Goal: Answer question/provide support: Share knowledge or assist other users

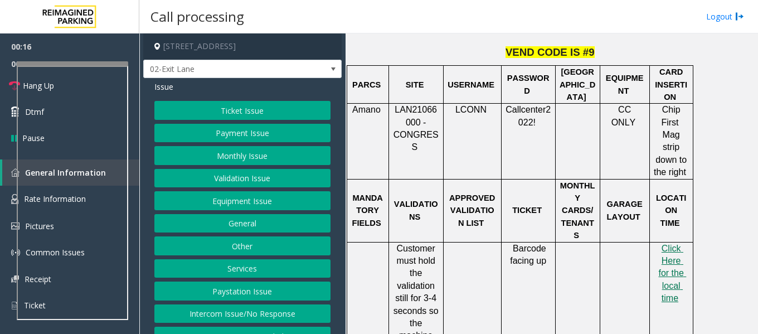
scroll to position [502, 0]
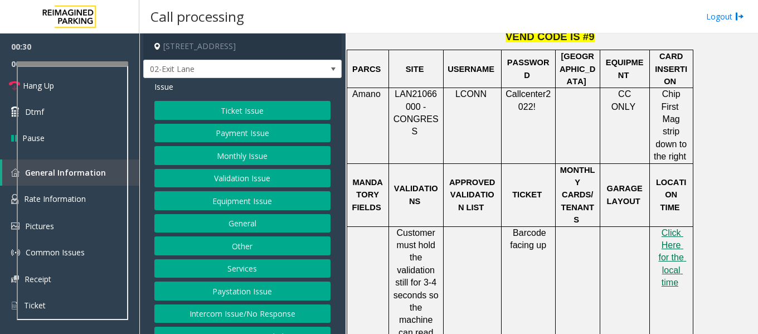
click at [283, 200] on button "Equipment Issue" at bounding box center [242, 200] width 176 height 19
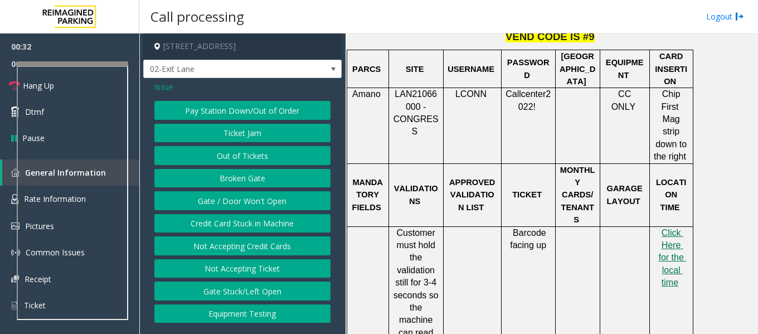
click at [279, 269] on button "Not Accepting Ticket" at bounding box center [242, 268] width 176 height 19
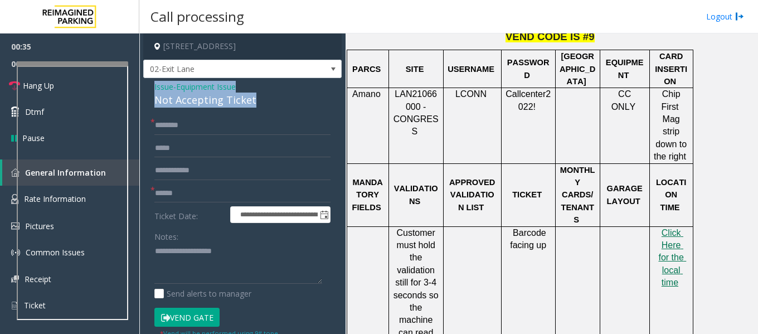
drag, startPoint x: 255, startPoint y: 103, endPoint x: 139, endPoint y: 85, distance: 116.6
click at [139, 85] on div "**********" at bounding box center [448, 183] width 619 height 300
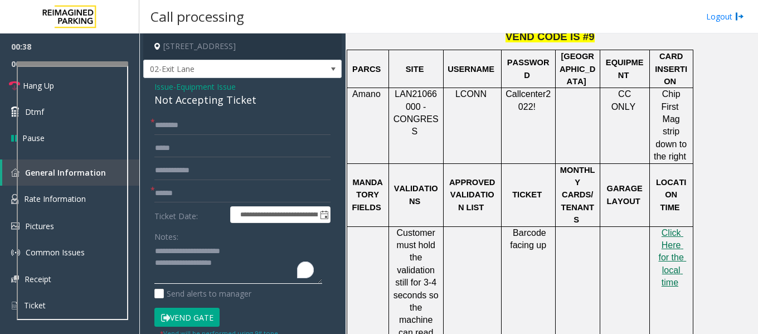
click at [228, 264] on textarea "To enrich screen reader interactions, please activate Accessibility in Grammarl…" at bounding box center [238, 263] width 168 height 42
click at [237, 263] on textarea "To enrich screen reader interactions, please activate Accessibility in Grammarl…" at bounding box center [238, 263] width 168 height 42
type textarea "**********"
click at [210, 189] on input "text" at bounding box center [242, 193] width 176 height 19
click at [198, 123] on input "text" at bounding box center [242, 125] width 176 height 19
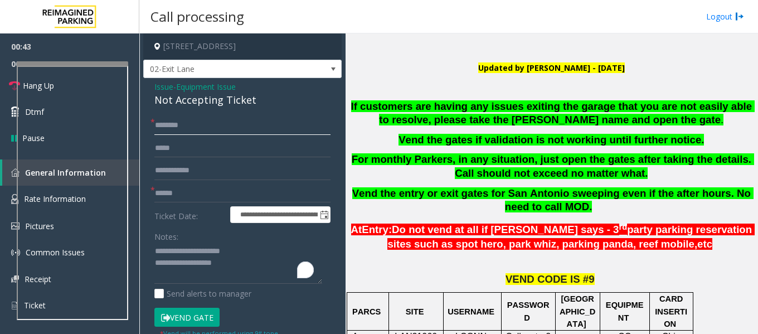
scroll to position [279, 0]
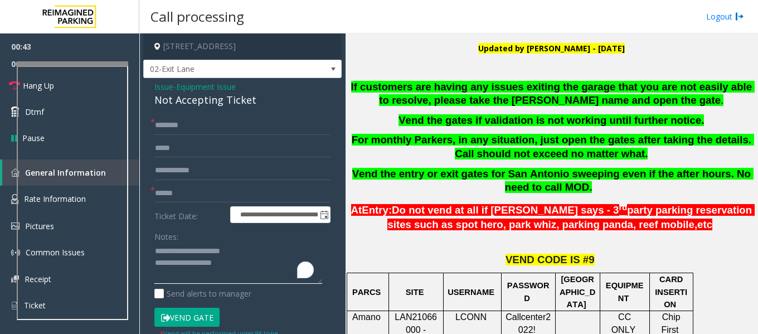
click at [242, 266] on textarea "To enrich screen reader interactions, please activate Accessibility in Grammarl…" at bounding box center [238, 263] width 168 height 42
click at [173, 128] on input "text" at bounding box center [242, 125] width 176 height 19
click at [183, 194] on input "text" at bounding box center [242, 193] width 176 height 19
type input "******"
click at [188, 129] on input "text" at bounding box center [242, 125] width 176 height 19
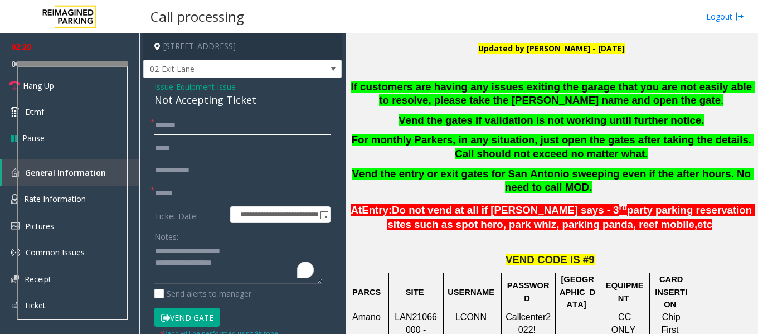
type input "*******"
click at [187, 316] on button "Vend Gate" at bounding box center [186, 317] width 65 height 19
click at [235, 265] on textarea "To enrich screen reader interactions, please activate Accessibility in Grammarl…" at bounding box center [238, 263] width 168 height 42
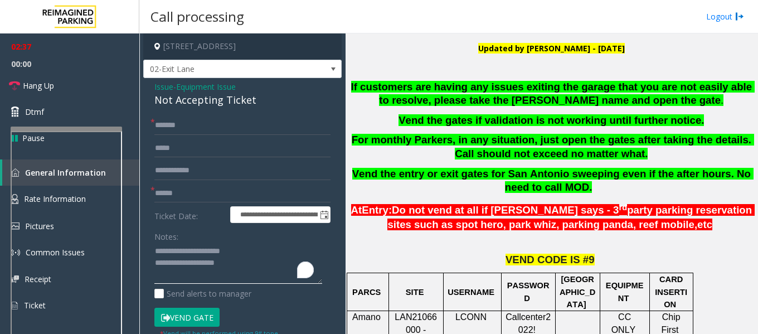
click at [51, 130] on div at bounding box center [66, 129] width 111 height 4
click at [35, 89] on span "Hang Up" at bounding box center [38, 86] width 31 height 12
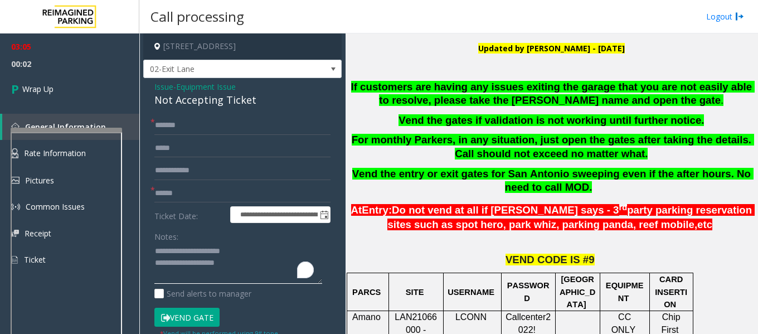
click at [160, 276] on textarea "To enrich screen reader interactions, please activate Accessibility in Grammarl…" at bounding box center [238, 263] width 168 height 42
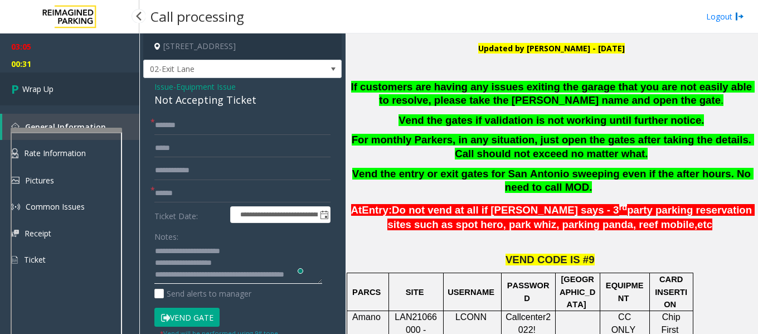
type textarea "**********"
click at [31, 86] on span "Wrap Up" at bounding box center [37, 89] width 31 height 12
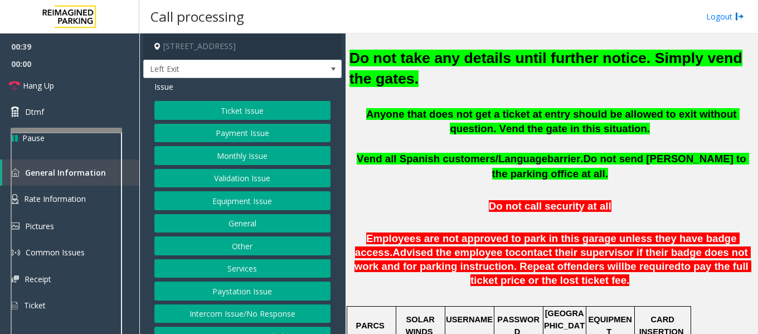
scroll to position [390, 0]
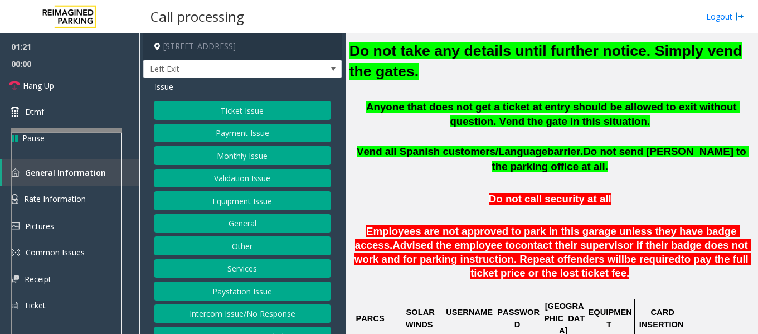
click at [236, 202] on button "Equipment Issue" at bounding box center [242, 200] width 176 height 19
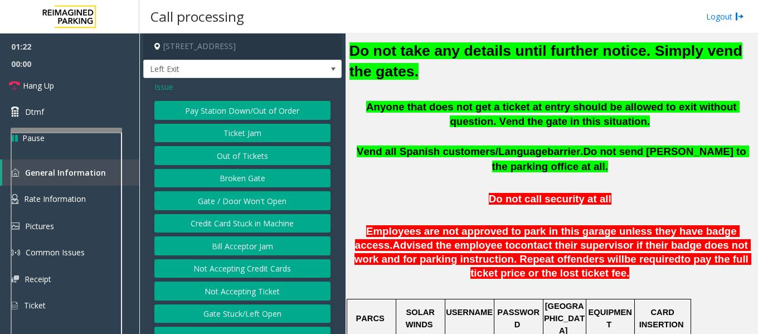
click at [264, 199] on button "Gate / Door Won't Open" at bounding box center [242, 200] width 176 height 19
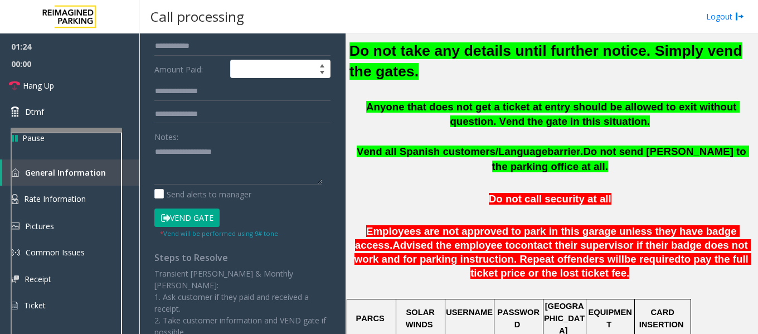
scroll to position [279, 0]
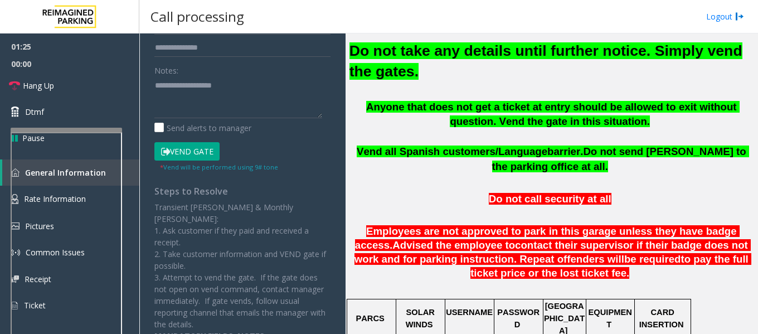
click at [186, 154] on button "Vend Gate" at bounding box center [186, 151] width 65 height 19
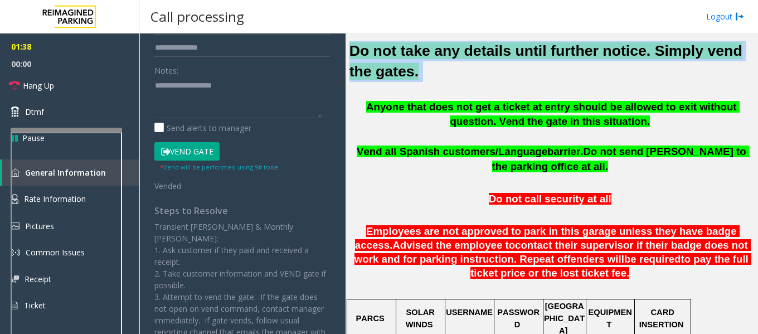
drag, startPoint x: 398, startPoint y: 69, endPoint x: 351, endPoint y: 52, distance: 50.2
click at [351, 52] on h2 "Do not take any details until further notice. Simply vend the gates." at bounding box center [551, 61] width 404 height 41
copy h2 "Do not take any details until further notice. Simply vend the gates."
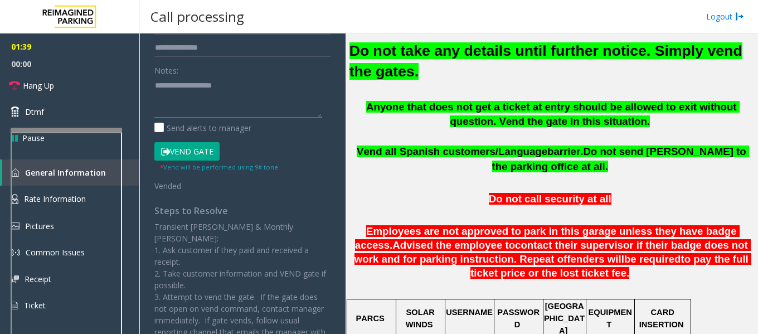
click at [191, 90] on textarea at bounding box center [238, 97] width 168 height 42
paste textarea "**********"
drag, startPoint x: 266, startPoint y: 97, endPoint x: 178, endPoint y: 83, distance: 89.1
click at [178, 83] on textarea "To enrich screen reader interactions, please activate Accessibility in Grammarl…" at bounding box center [238, 97] width 168 height 42
click at [328, 97] on div "**********" at bounding box center [242, 116] width 193 height 558
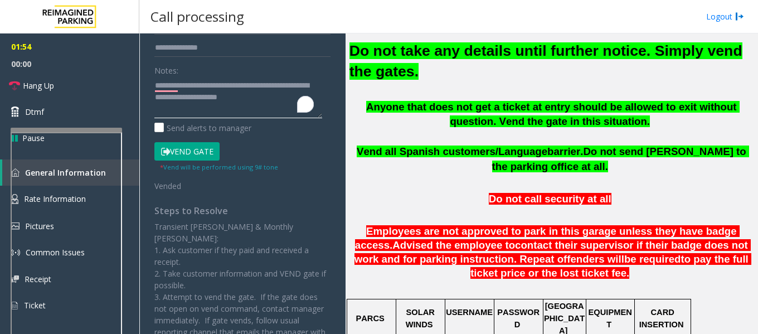
click at [266, 99] on textarea "To enrich screen reader interactions, please activate Accessibility in Grammarl…" at bounding box center [238, 97] width 168 height 42
paste textarea "**********"
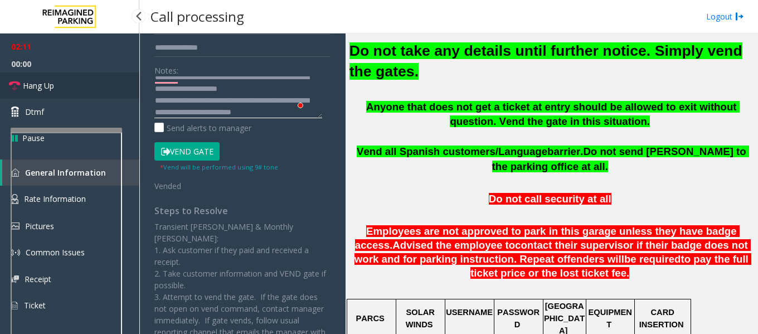
type textarea "**********"
click at [52, 86] on span "Hang Up" at bounding box center [38, 86] width 31 height 12
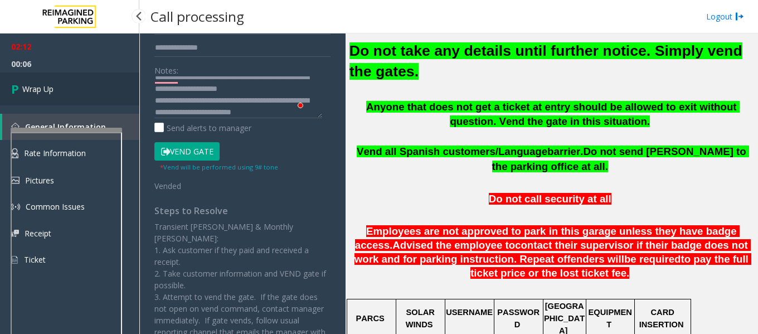
click at [40, 89] on span "Wrap Up" at bounding box center [37, 89] width 31 height 12
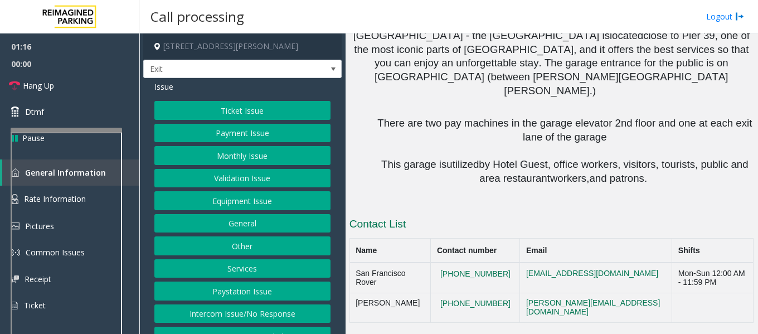
scroll to position [950, 0]
click at [265, 109] on button "Ticket Issue" at bounding box center [242, 110] width 176 height 19
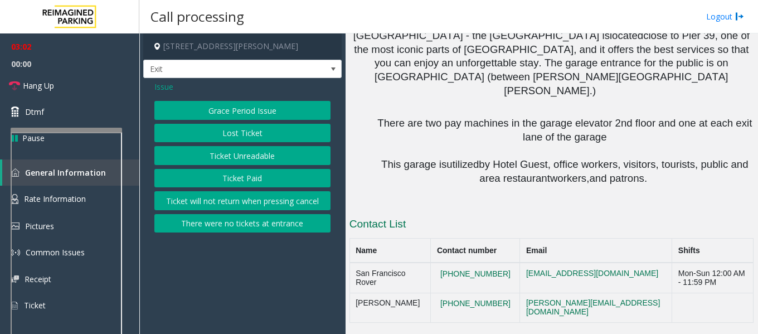
scroll to position [1105, 0]
click at [242, 129] on button "Lost Ticket" at bounding box center [242, 133] width 176 height 19
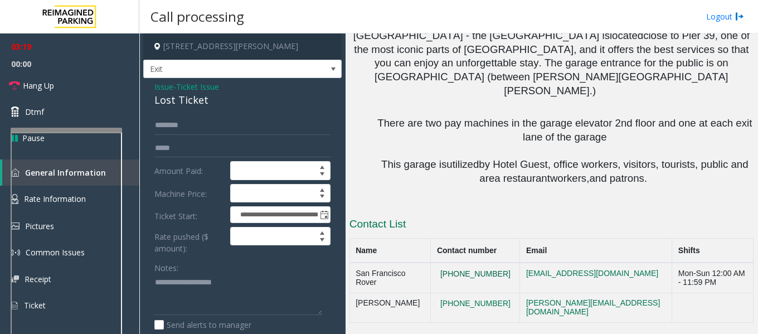
click at [459, 275] on button "[PHONE_NUMBER]" at bounding box center [475, 274] width 77 height 10
click at [457, 266] on td "[PHONE_NUMBER]" at bounding box center [475, 277] width 89 height 30
click at [457, 268] on td "[PHONE_NUMBER]" at bounding box center [475, 277] width 89 height 30
copy button "[PHONE_NUMBER]"
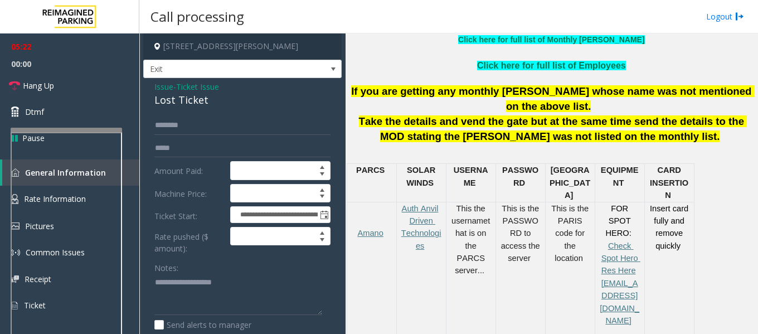
scroll to position [381, 0]
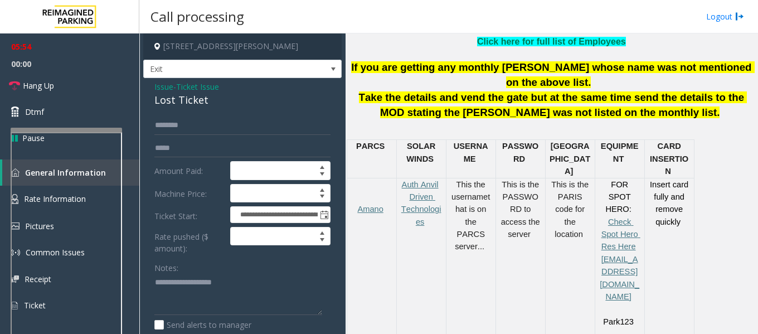
click at [680, 24] on div "Call processing Logout" at bounding box center [448, 16] width 619 height 33
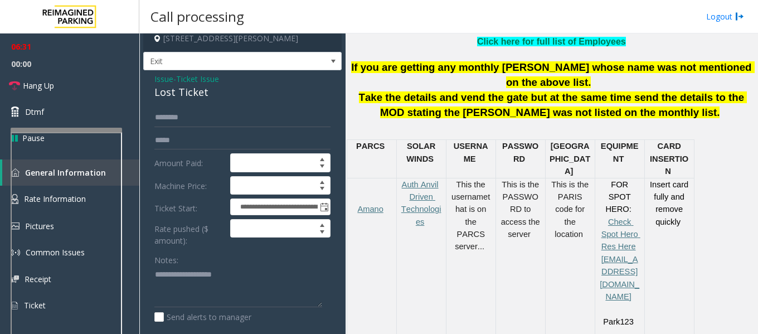
scroll to position [3, 0]
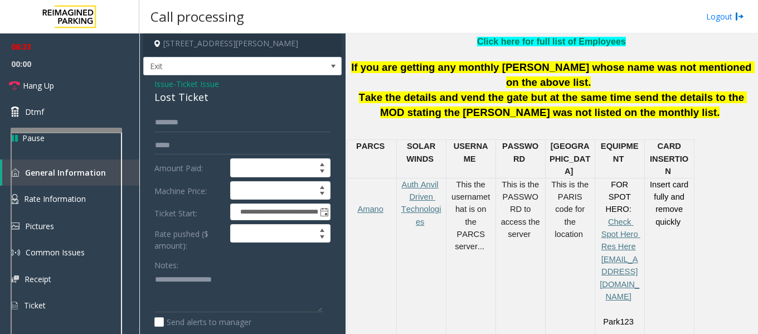
click at [198, 85] on span "Ticket Issue" at bounding box center [197, 84] width 43 height 12
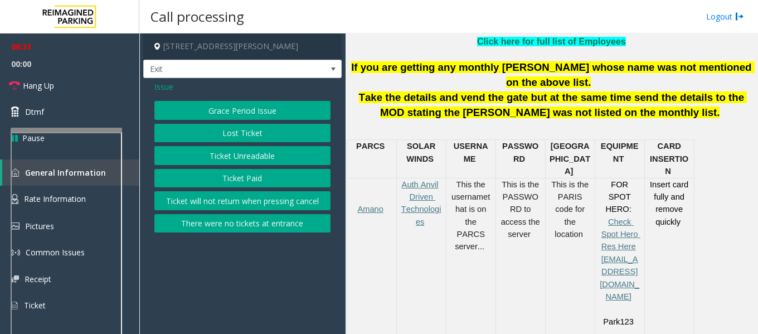
scroll to position [0, 0]
click at [250, 155] on button "Ticket Unreadable" at bounding box center [242, 155] width 176 height 19
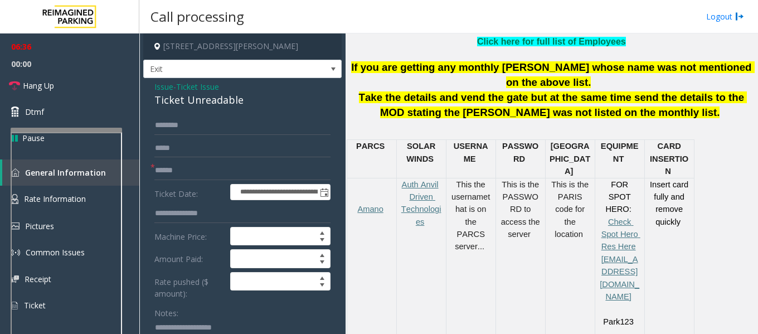
drag, startPoint x: 337, startPoint y: 144, endPoint x: 337, endPoint y: 162, distance: 18.4
click at [337, 162] on app-call-processing-form "**********" at bounding box center [242, 183] width 206 height 300
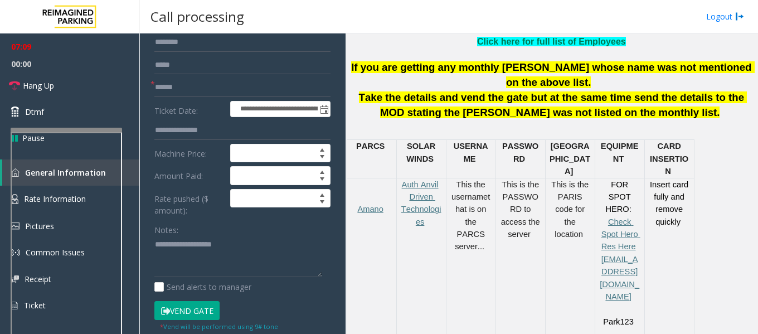
scroll to position [64, 0]
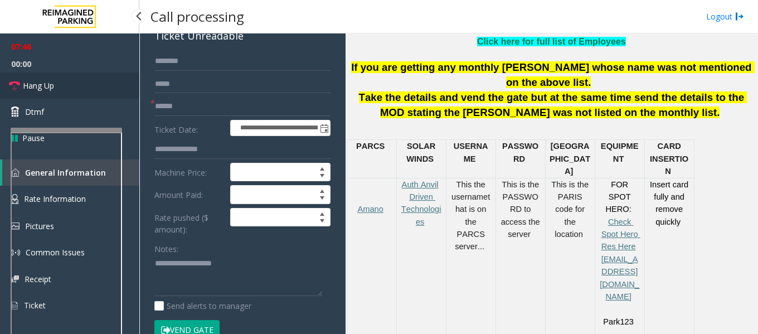
click at [40, 90] on span "Hang Up" at bounding box center [38, 86] width 31 height 12
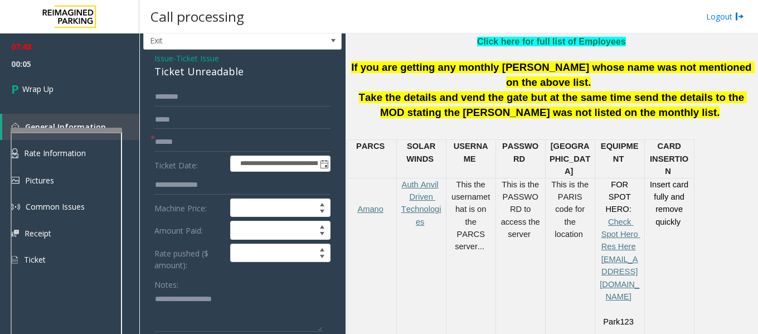
scroll to position [0, 0]
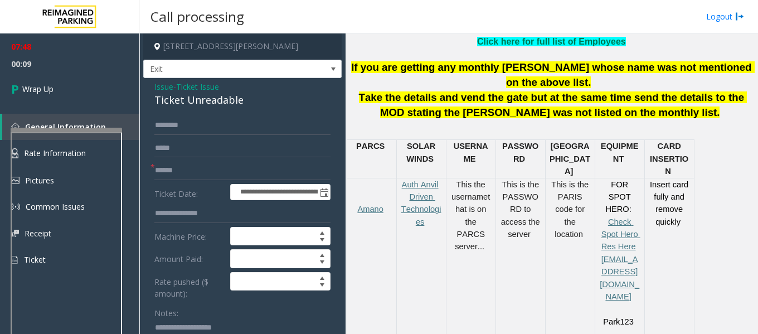
click at [206, 87] on span "Ticket Issue" at bounding box center [197, 87] width 43 height 12
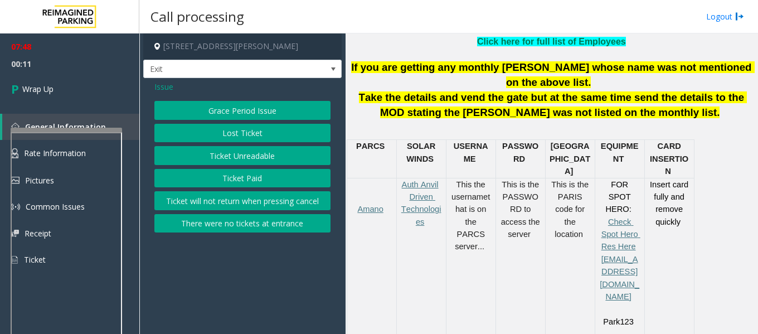
click at [264, 132] on button "Lost Ticket" at bounding box center [242, 133] width 176 height 19
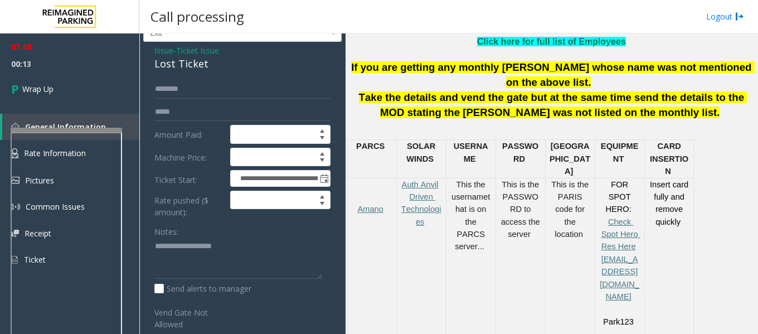
scroll to position [56, 0]
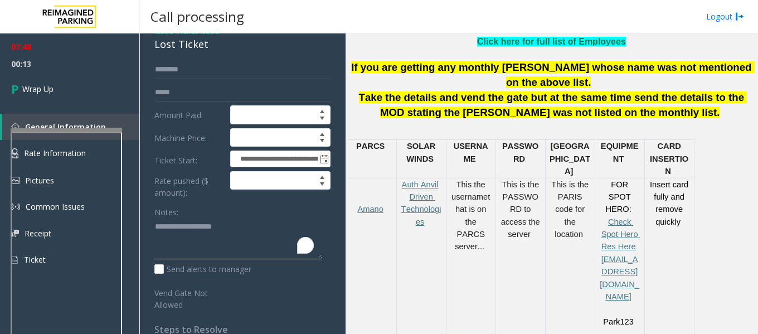
click at [192, 227] on textarea "To enrich screen reader interactions, please activate Accessibility in Grammarl…" at bounding box center [238, 239] width 168 height 42
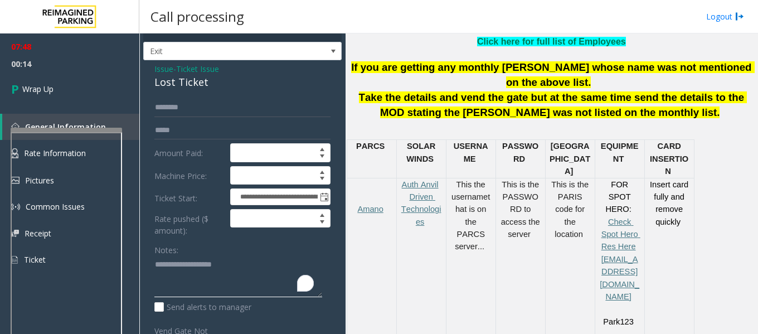
scroll to position [0, 0]
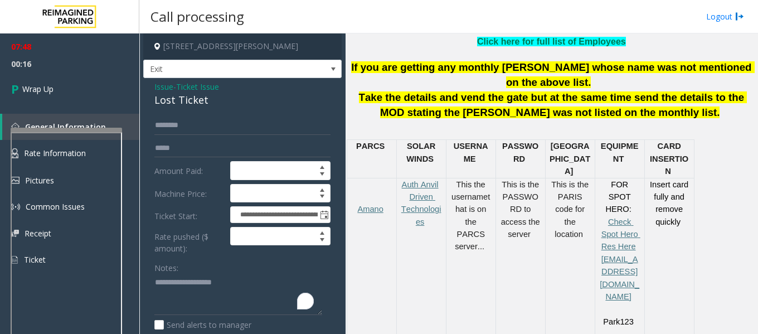
click at [163, 100] on div "Lost Ticket" at bounding box center [242, 100] width 176 height 15
copy div "Lost Ticket"
click at [184, 288] on textarea "To enrich screen reader interactions, please activate Accessibility in Grammarl…" at bounding box center [238, 295] width 168 height 42
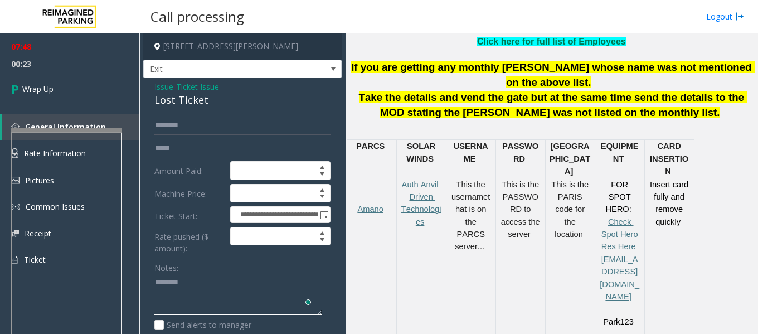
paste textarea "**********"
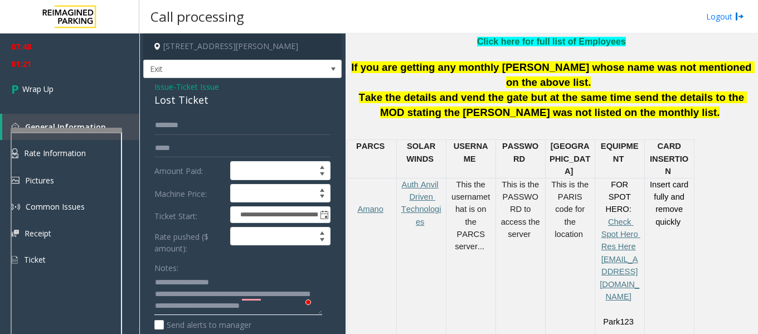
scroll to position [9, 0]
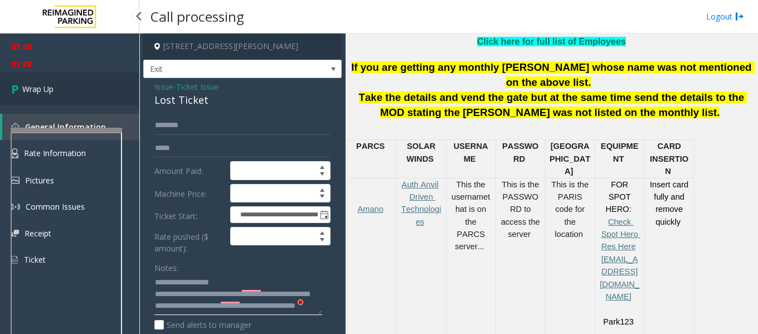
type textarea "**********"
click at [21, 87] on icon at bounding box center [16, 89] width 11 height 18
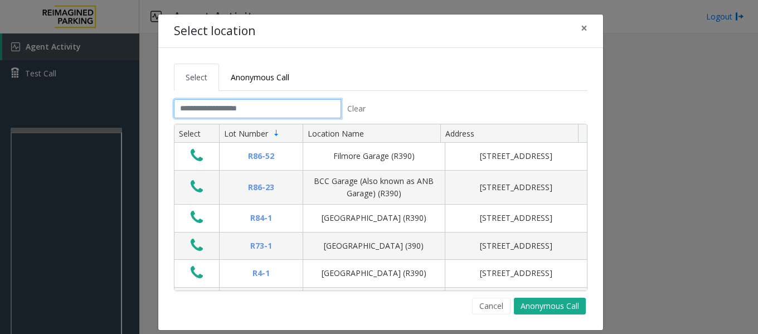
click at [214, 111] on input "text" at bounding box center [257, 108] width 167 height 19
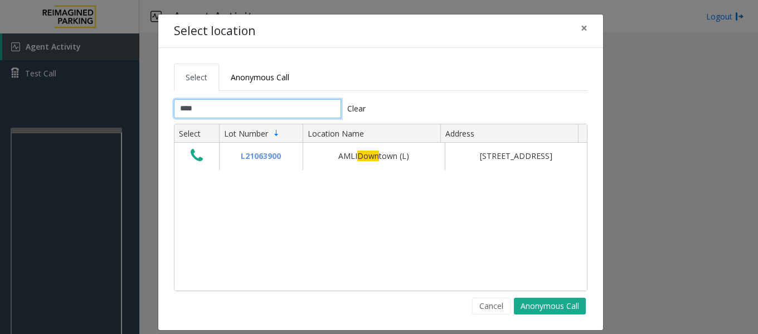
click at [214, 111] on input "****" at bounding box center [257, 108] width 167 height 19
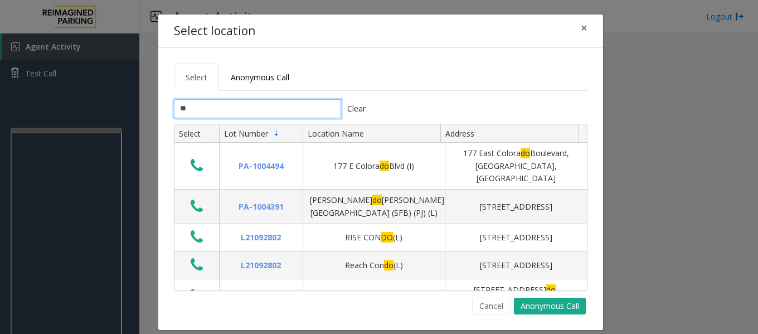
type input "*"
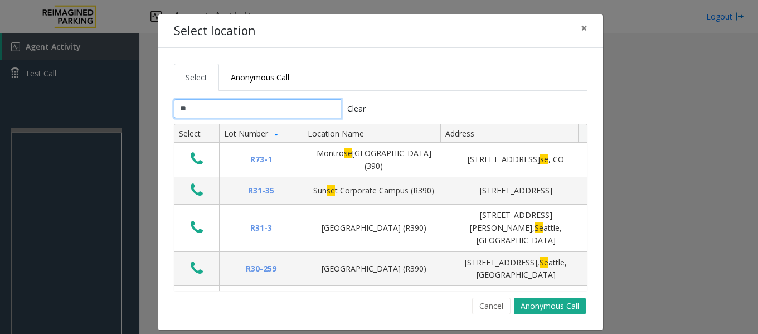
type input "*"
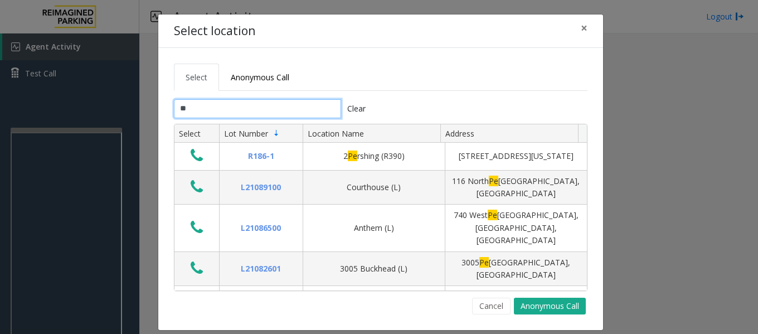
type input "*"
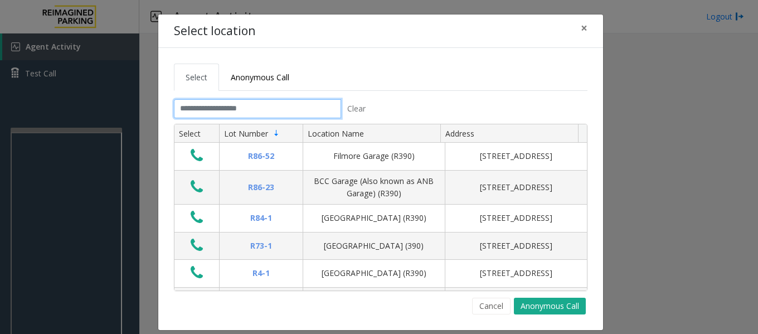
type input "*"
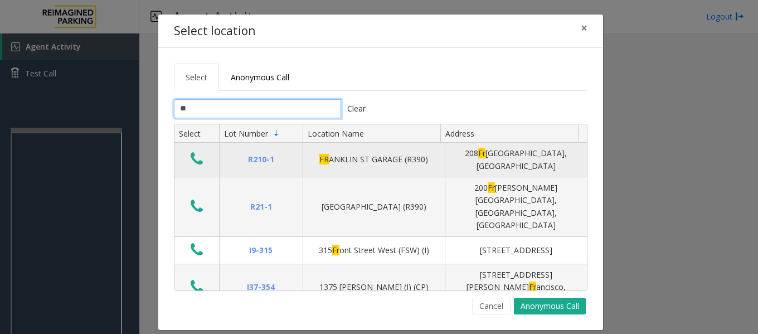
type input "**"
click at [191, 158] on icon "Data table" at bounding box center [197, 159] width 12 height 16
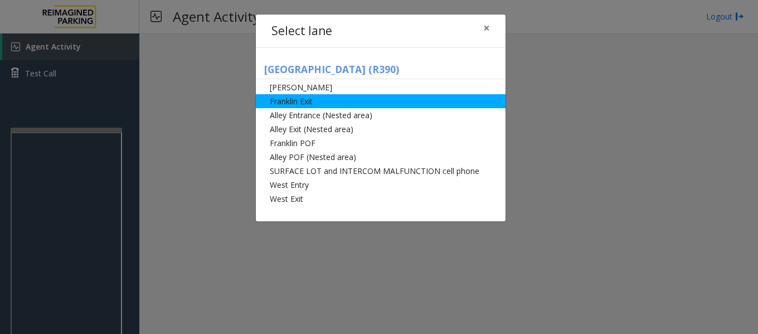
click at [340, 98] on li "Franklin Exit" at bounding box center [381, 101] width 250 height 14
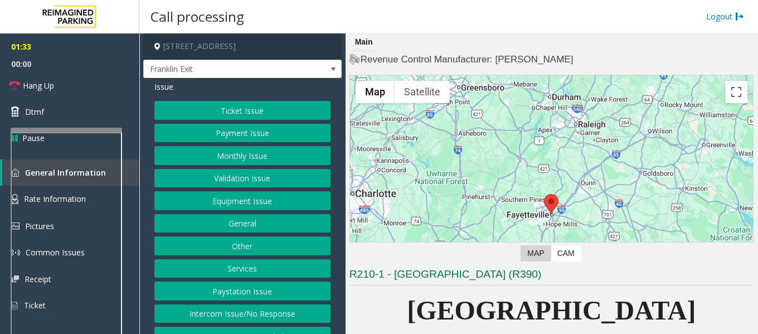
click at [223, 177] on button "Validation Issue" at bounding box center [242, 178] width 176 height 19
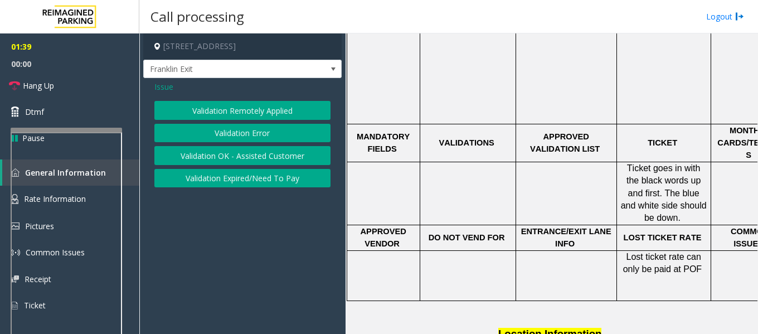
scroll to position [446, 0]
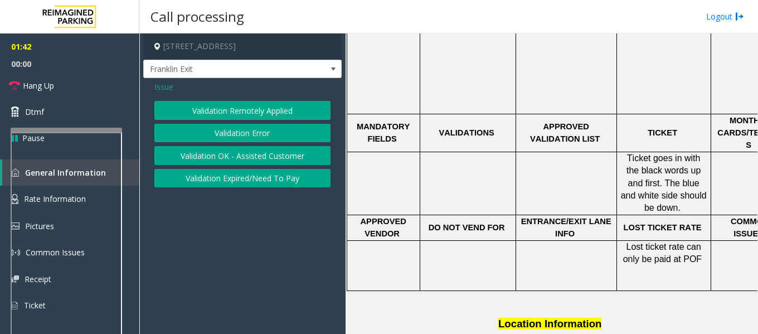
click at [243, 133] on button "Validation Error" at bounding box center [242, 133] width 176 height 19
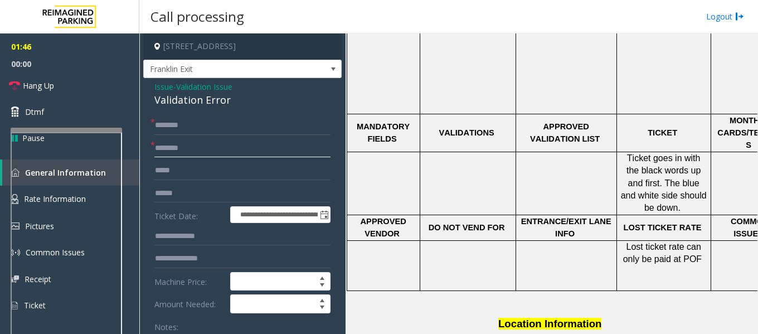
click at [174, 147] on input "text" at bounding box center [242, 148] width 176 height 19
click at [169, 147] on input "*******" at bounding box center [242, 148] width 176 height 19
type input "********"
click at [209, 125] on input "text" at bounding box center [242, 125] width 176 height 19
click at [245, 127] on input "text" at bounding box center [242, 125] width 176 height 19
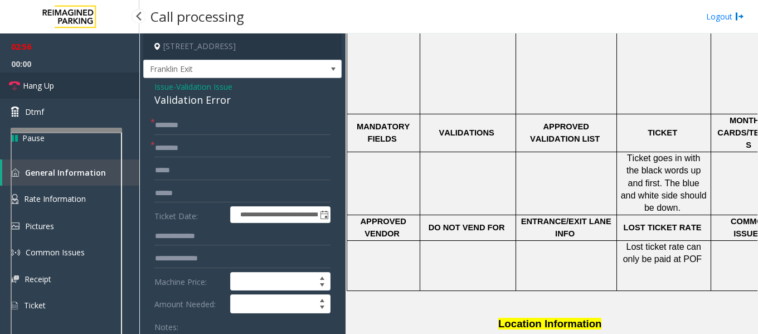
click at [67, 88] on link "Hang Up" at bounding box center [69, 85] width 139 height 26
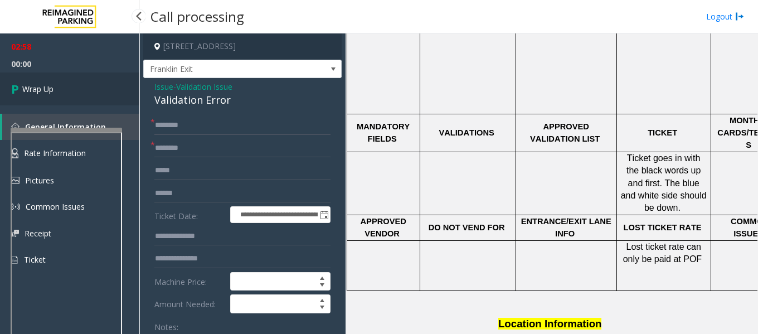
click at [47, 88] on span "Wrap Up" at bounding box center [37, 89] width 31 height 12
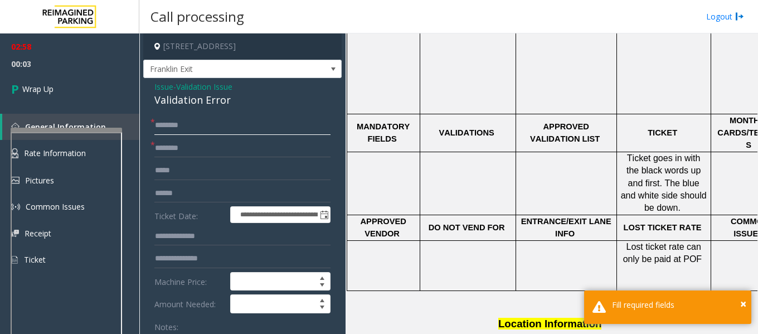
click at [172, 125] on input "text" at bounding box center [242, 125] width 176 height 19
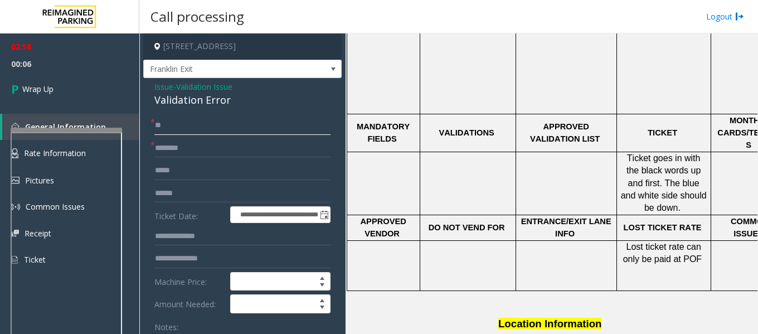
type input "**"
click at [187, 150] on input "********" at bounding box center [242, 148] width 176 height 19
type input "********"
click at [178, 100] on div "Validation Error" at bounding box center [242, 100] width 176 height 15
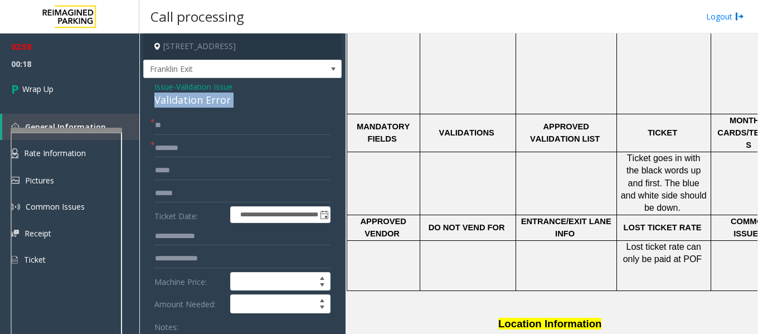
click at [178, 100] on div "Validation Error" at bounding box center [242, 100] width 176 height 15
copy div "Validation Error"
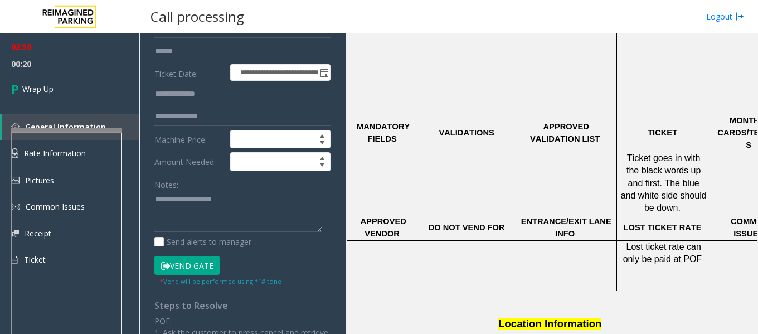
scroll to position [167, 0]
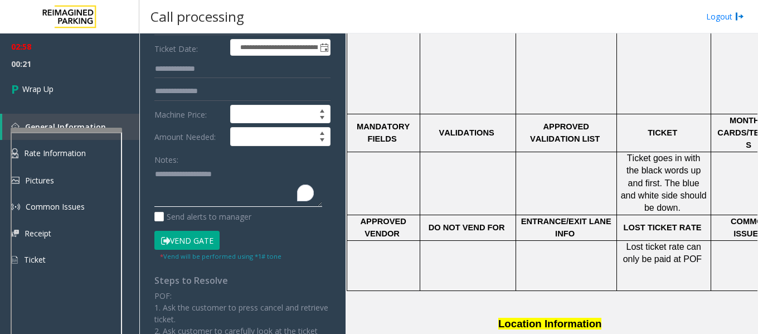
click at [187, 181] on textarea "To enrich screen reader interactions, please activate Accessibility in Grammarl…" at bounding box center [238, 187] width 168 height 42
paste textarea "**********"
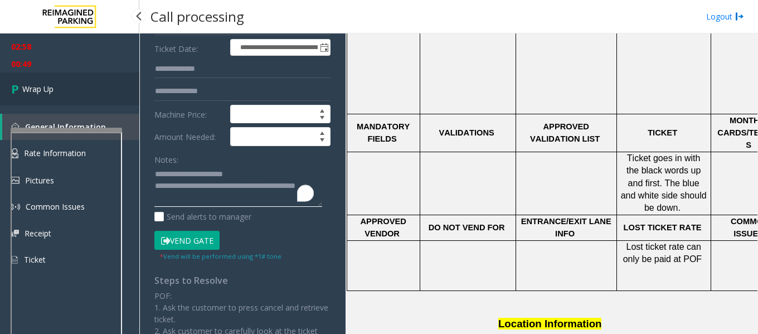
type textarea "**********"
click at [40, 90] on span "Wrap Up" at bounding box center [37, 89] width 31 height 12
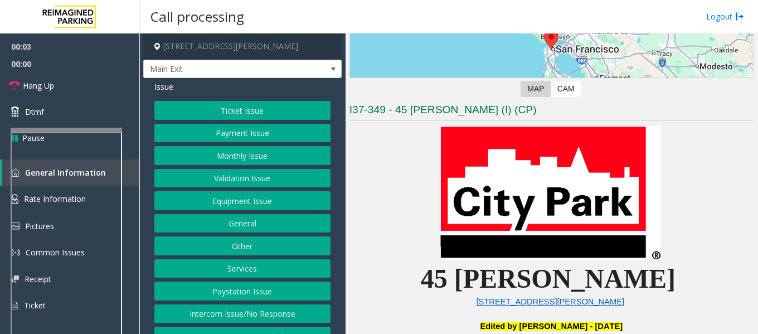
scroll to position [223, 0]
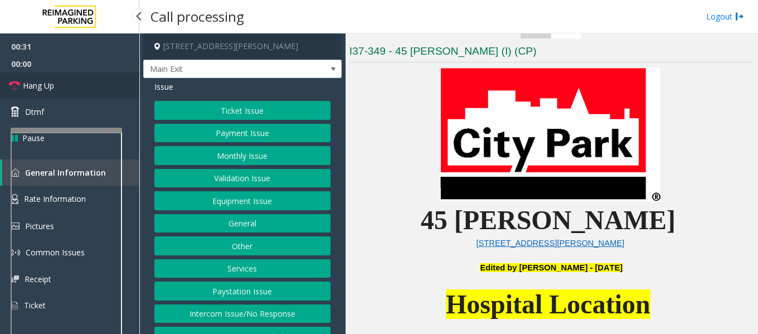
click at [37, 82] on span "Hang Up" at bounding box center [38, 86] width 31 height 12
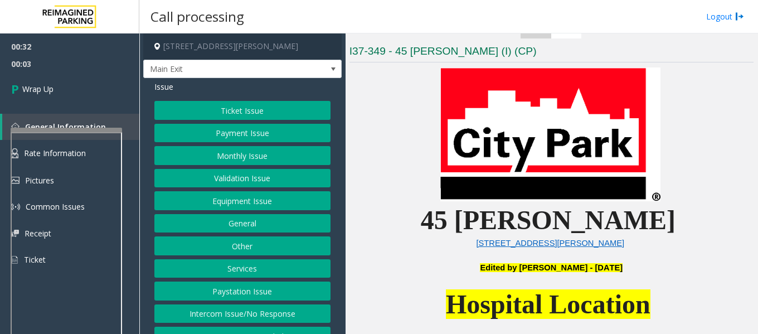
click at [267, 315] on button "Intercom Issue/No Response" at bounding box center [242, 313] width 176 height 19
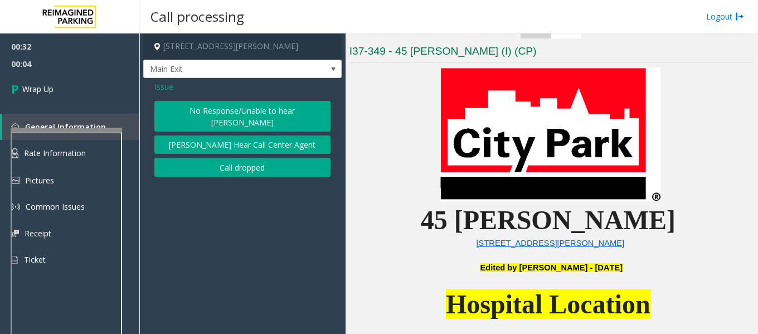
click at [247, 110] on button "No Response/Unable to hear [PERSON_NAME]" at bounding box center [242, 116] width 176 height 31
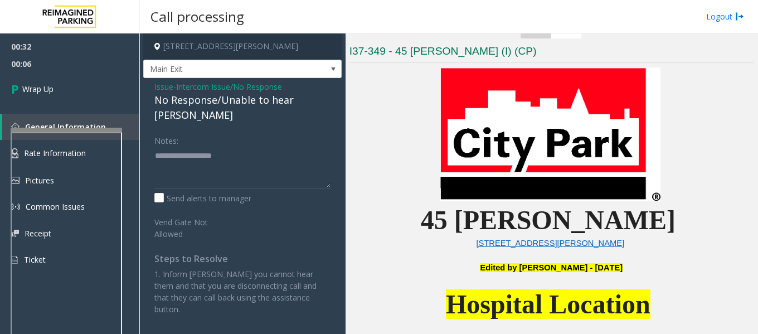
click at [195, 99] on div "No Response/Unable to hear [PERSON_NAME]" at bounding box center [242, 108] width 176 height 30
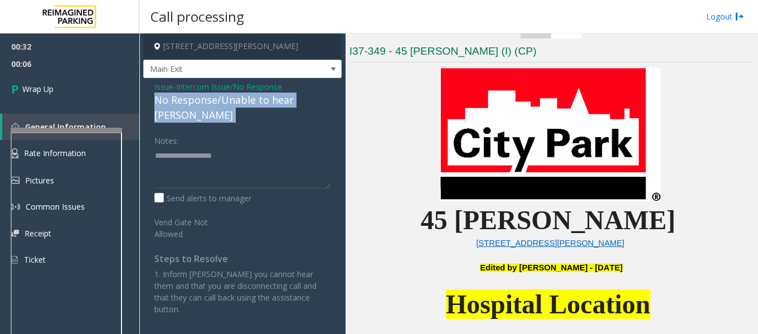
click at [195, 99] on div "No Response/Unable to hear [PERSON_NAME]" at bounding box center [242, 108] width 176 height 30
copy div "No Response/Unable to hear [PERSON_NAME]"
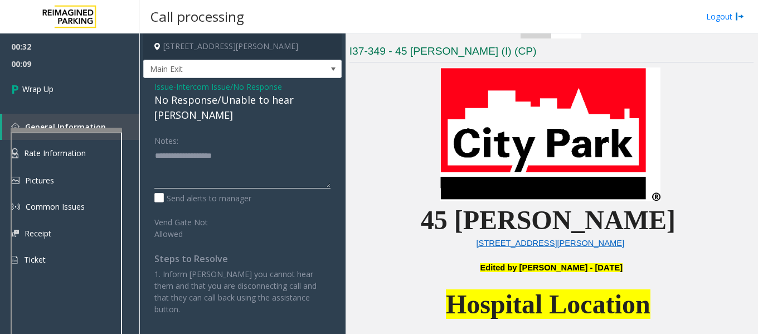
click at [174, 147] on textarea at bounding box center [242, 168] width 176 height 42
paste textarea "**********"
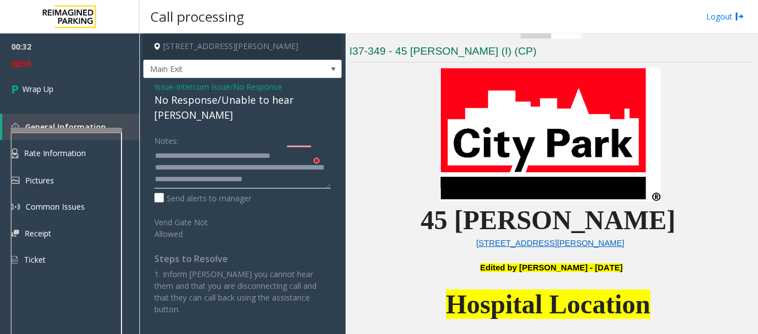
scroll to position [8, 0]
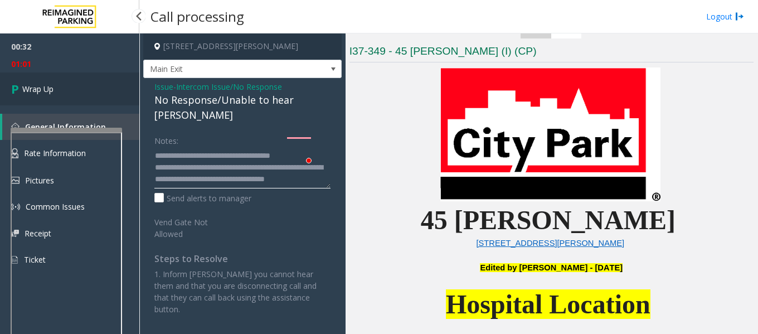
type textarea "**********"
click at [36, 87] on span "Wrap Up" at bounding box center [37, 89] width 31 height 12
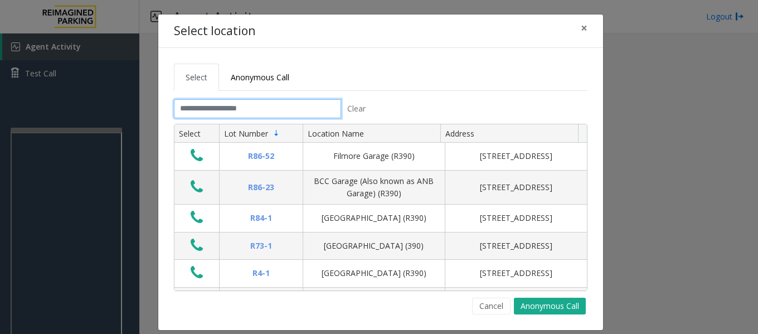
click at [270, 110] on input "text" at bounding box center [257, 108] width 167 height 19
click at [67, 178] on div "Select location × Select Anonymous Call Clear Select Lot Number Location Name A…" at bounding box center [379, 167] width 758 height 334
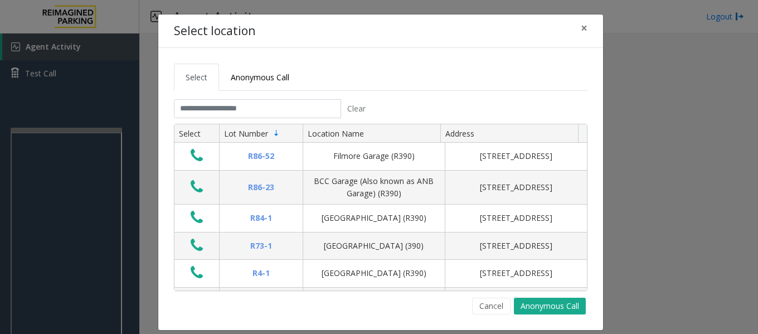
click at [67, 178] on div "Select location × Select Anonymous Call Clear Select Lot Number Location Name A…" at bounding box center [379, 167] width 758 height 334
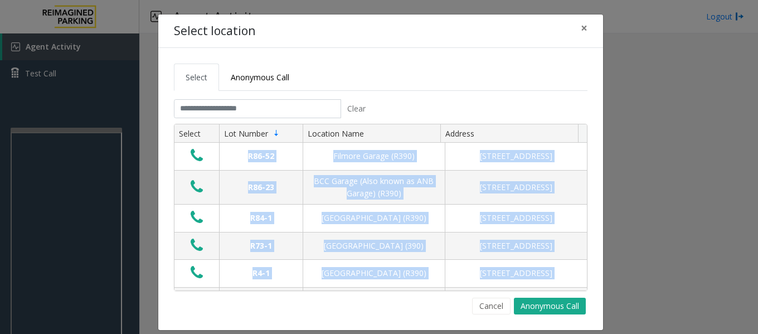
click at [67, 178] on div "Select location × Select Anonymous Call Clear Select Lot Number Location Name A…" at bounding box center [379, 167] width 758 height 334
click at [67, 177] on div "Select location × Select Anonymous Call Clear Select Lot Number Location Name A…" at bounding box center [379, 167] width 758 height 334
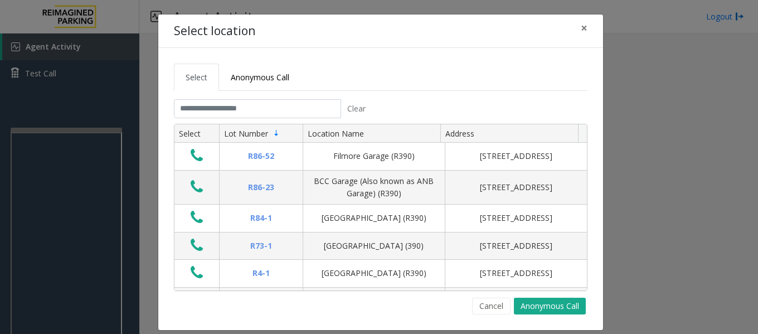
click at [66, 171] on div "Select location × Select Anonymous Call Clear Select Lot Number Location Name A…" at bounding box center [379, 167] width 758 height 334
click at [67, 166] on div "Select location × Select Anonymous Call Clear Select Lot Number Location Name A…" at bounding box center [379, 167] width 758 height 334
click at [66, 178] on div "Select location × Select Anonymous Call Clear Select Lot Number Location Name A…" at bounding box center [379, 167] width 758 height 334
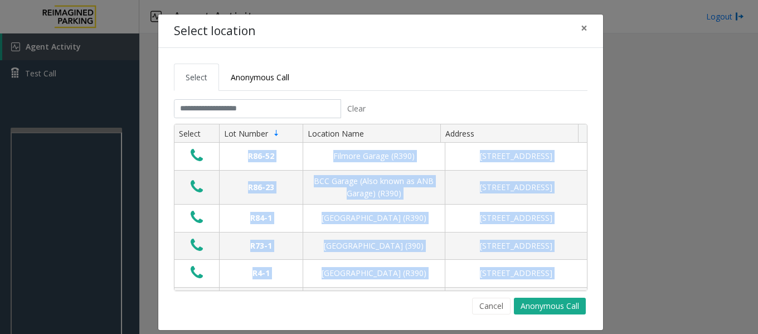
click at [66, 178] on div "Select location × Select Anonymous Call Clear Select Lot Number Location Name A…" at bounding box center [379, 167] width 758 height 334
click at [66, 176] on div "Select location × Select Anonymous Call Clear Select Lot Number Location Name A…" at bounding box center [379, 167] width 758 height 334
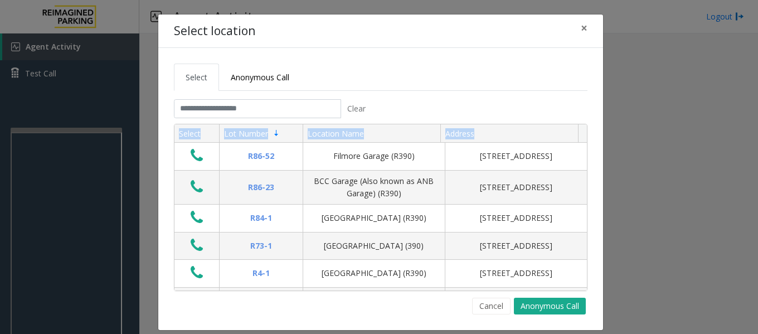
click at [66, 176] on div "Select location × Select Anonymous Call Clear Select Lot Number Location Name A…" at bounding box center [379, 167] width 758 height 334
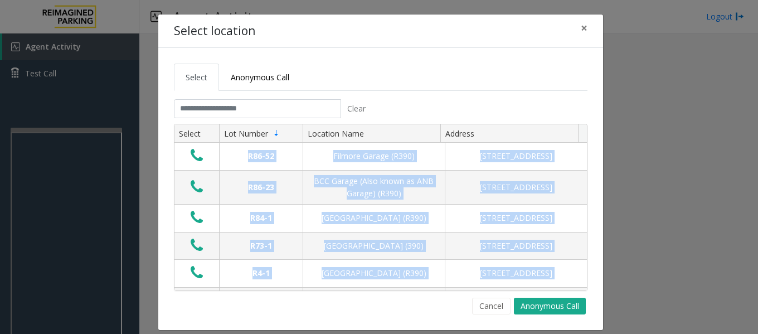
click at [66, 176] on div "Select location × Select Anonymous Call Clear Select Lot Number Location Name A…" at bounding box center [379, 167] width 758 height 334
click at [61, 177] on div "Select location × Select Anonymous Call Clear Select Lot Number Location Name A…" at bounding box center [379, 167] width 758 height 334
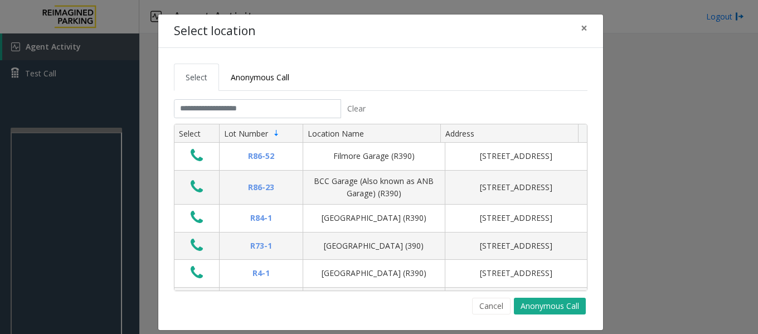
click at [61, 177] on div "Select location × Select Anonymous Call Clear Select Lot Number Location Name A…" at bounding box center [379, 167] width 758 height 334
drag, startPoint x: 581, startPoint y: 31, endPoint x: 444, endPoint y: 3, distance: 139.9
click at [581, 30] on span "×" at bounding box center [584, 28] width 7 height 16
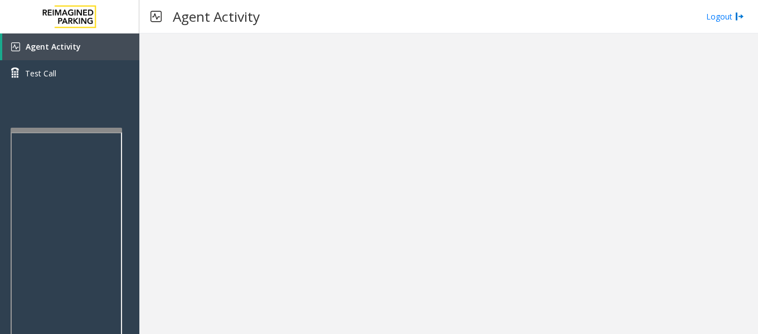
click at [377, 105] on div at bounding box center [448, 183] width 619 height 300
click at [48, 80] on link "Test Call" at bounding box center [69, 73] width 139 height 26
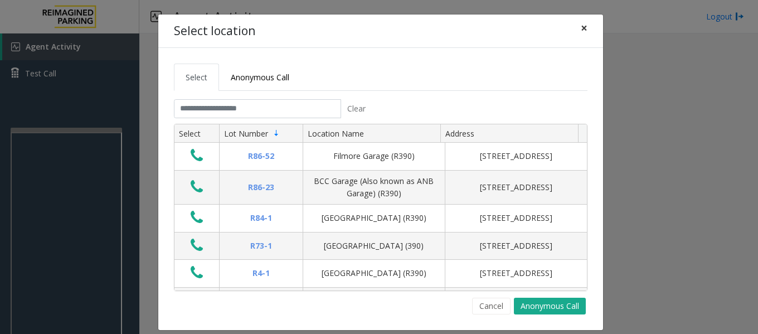
click at [581, 29] on span "×" at bounding box center [584, 28] width 7 height 16
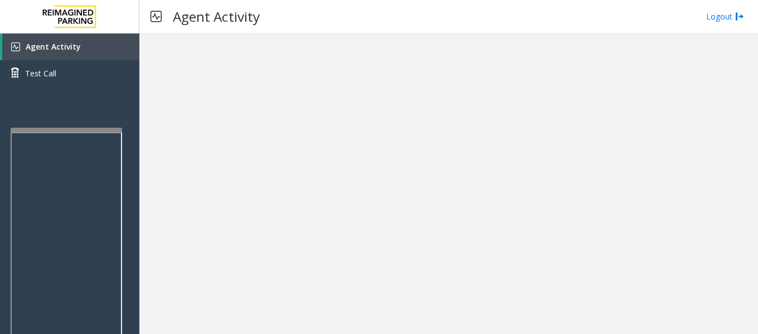
drag, startPoint x: 311, startPoint y: 147, endPoint x: 186, endPoint y: 72, distance: 145.5
click at [299, 142] on div at bounding box center [448, 183] width 619 height 300
click at [103, 76] on link "Test Call" at bounding box center [69, 73] width 139 height 26
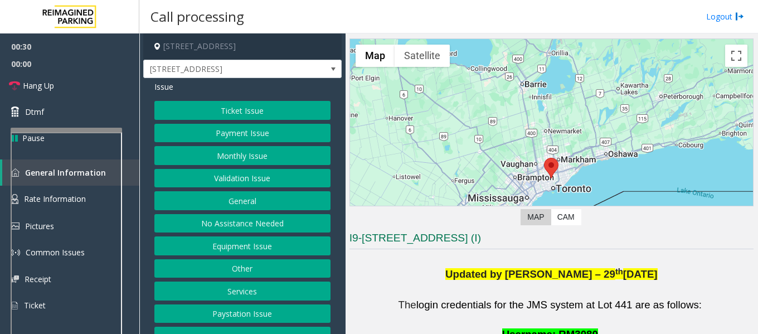
scroll to position [56, 0]
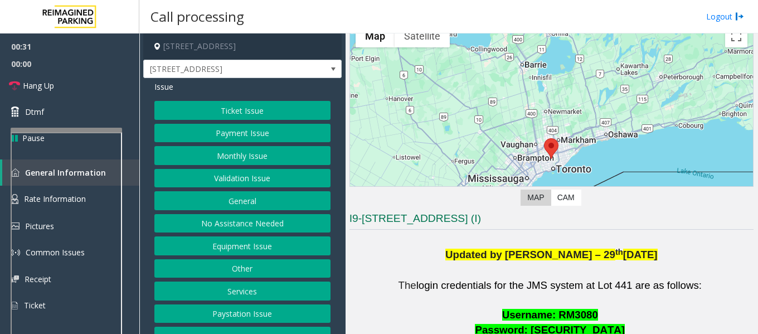
click at [251, 113] on button "Ticket Issue" at bounding box center [242, 110] width 176 height 19
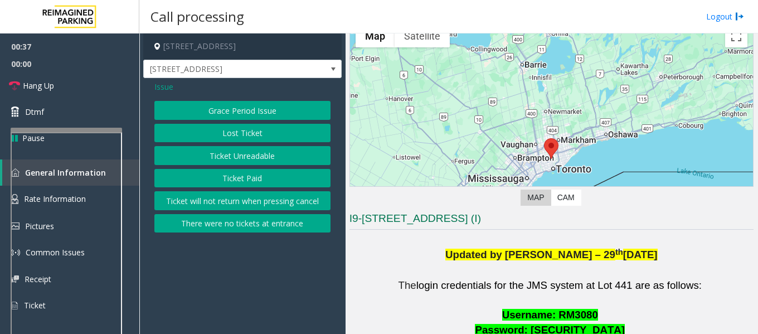
click at [280, 155] on button "Ticket Unreadable" at bounding box center [242, 155] width 176 height 19
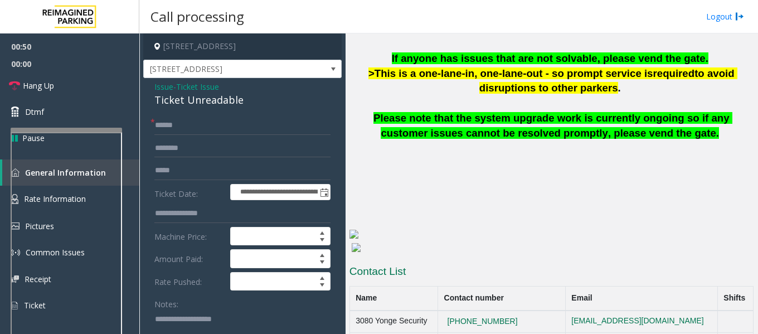
scroll to position [809, 0]
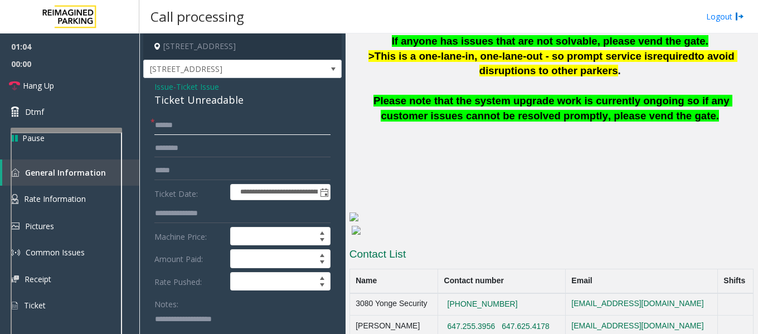
click at [201, 130] on input "text" at bounding box center [242, 125] width 176 height 19
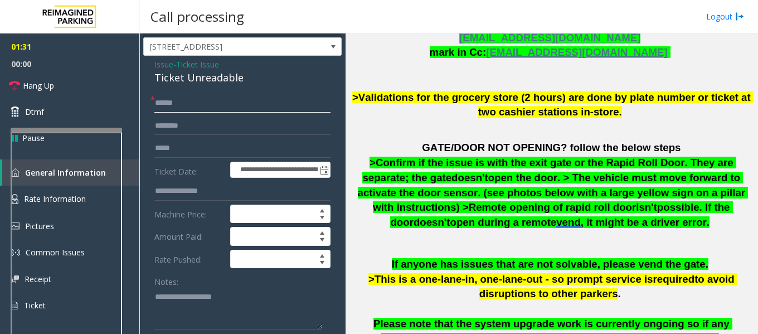
scroll to position [0, 0]
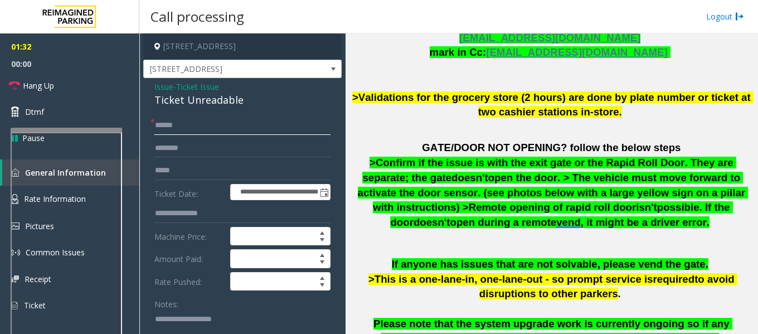
type input "******"
click at [187, 150] on input "text" at bounding box center [242, 148] width 176 height 19
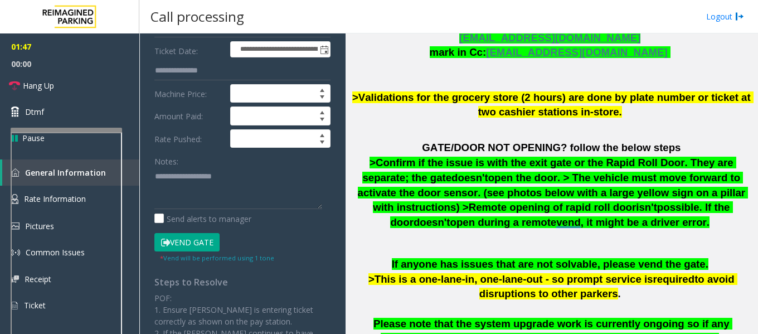
scroll to position [144, 0]
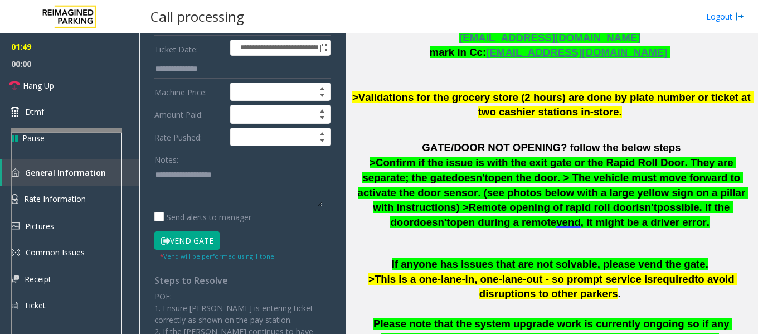
type input "****"
click at [181, 241] on button "Vend Gate" at bounding box center [186, 240] width 65 height 19
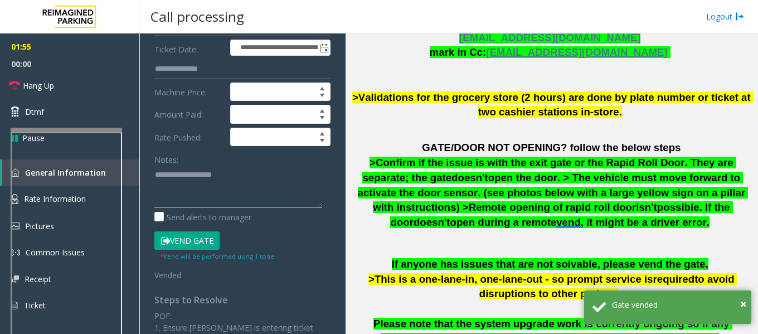
click at [174, 177] on textarea at bounding box center [238, 187] width 168 height 42
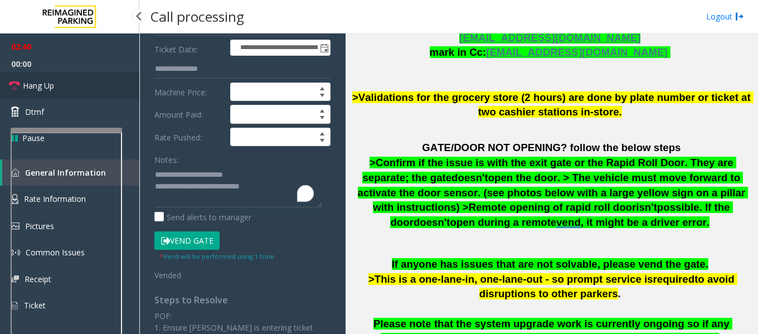
click at [38, 90] on span "Hang Up" at bounding box center [38, 86] width 31 height 12
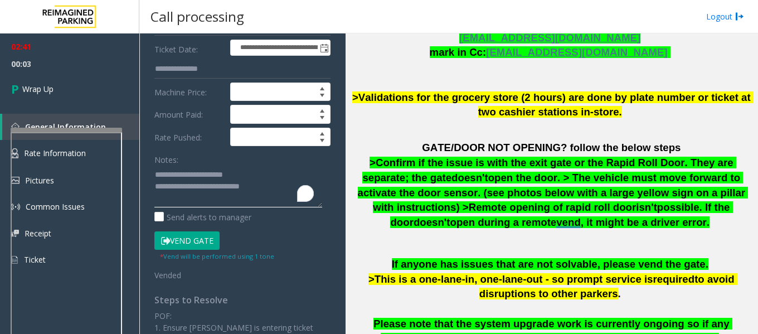
click at [268, 186] on textarea "To enrich screen reader interactions, please activate Accessibility in Grammarl…" at bounding box center [238, 187] width 168 height 42
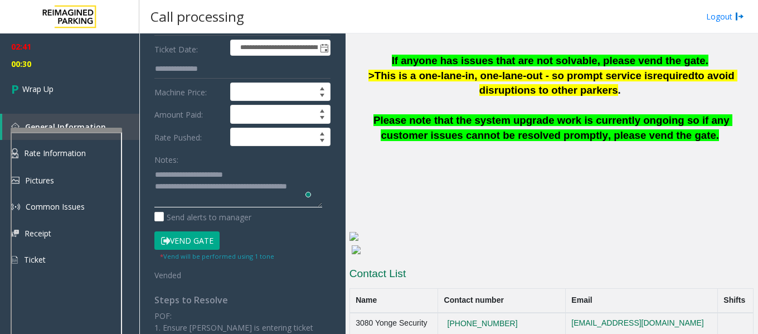
scroll to position [809, 0]
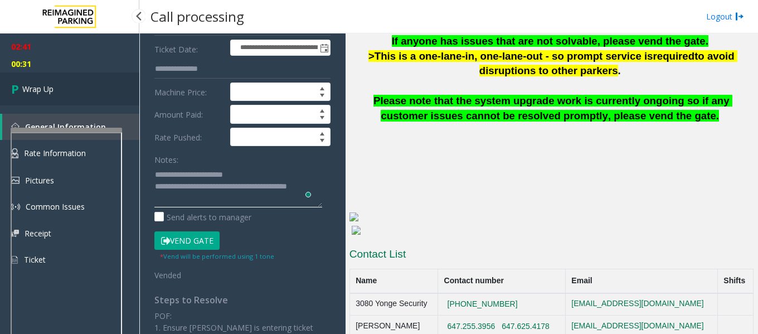
type textarea "**********"
click at [32, 86] on span "Wrap Up" at bounding box center [37, 89] width 31 height 12
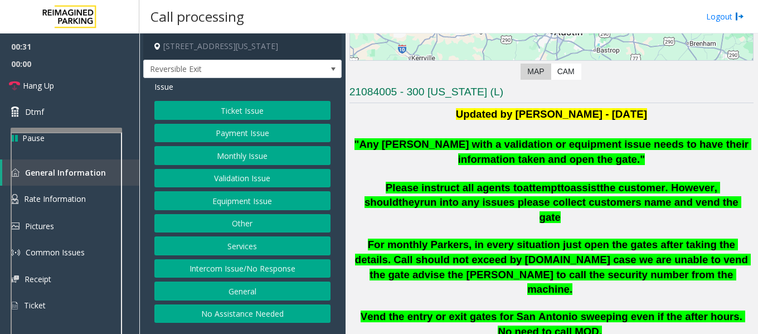
scroll to position [223, 0]
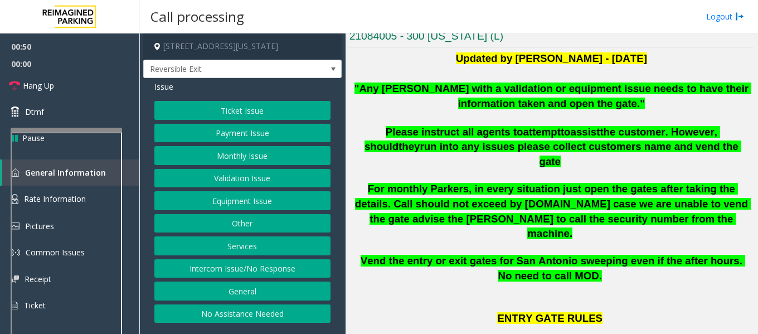
click at [238, 157] on button "Monthly Issue" at bounding box center [242, 155] width 176 height 19
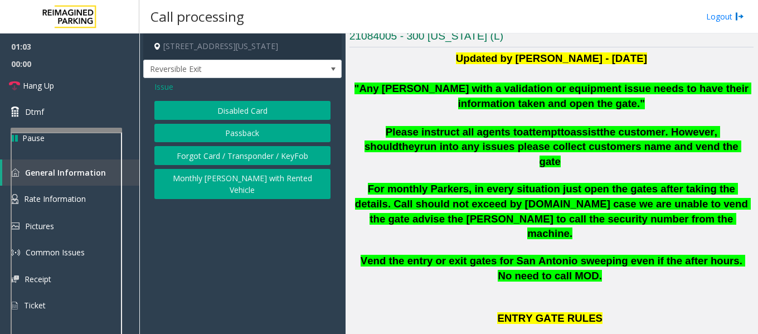
click at [257, 108] on button "Disabled Card" at bounding box center [242, 110] width 176 height 19
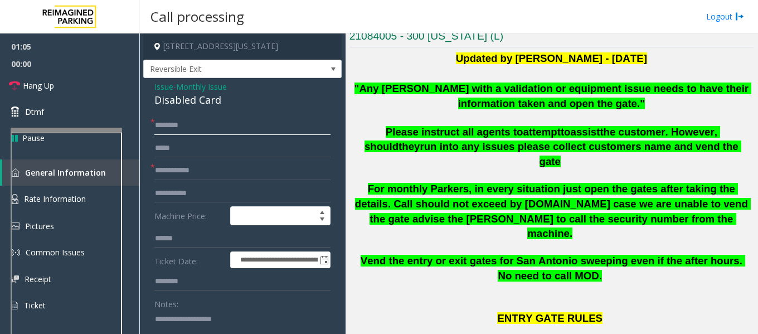
click at [193, 127] on input "text" at bounding box center [242, 125] width 176 height 19
type input "*"
type input "****"
click at [184, 171] on input "text" at bounding box center [242, 170] width 176 height 19
type input "*"
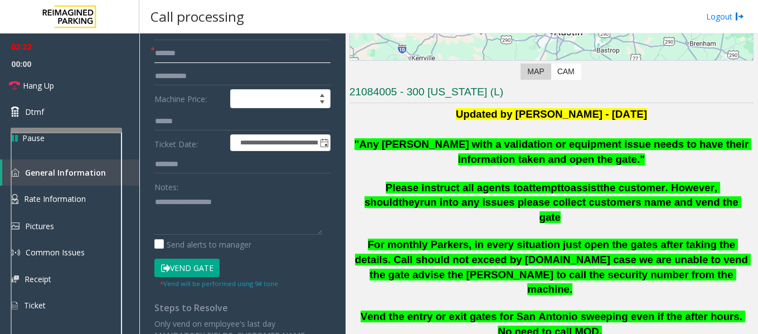
scroll to position [147, 0]
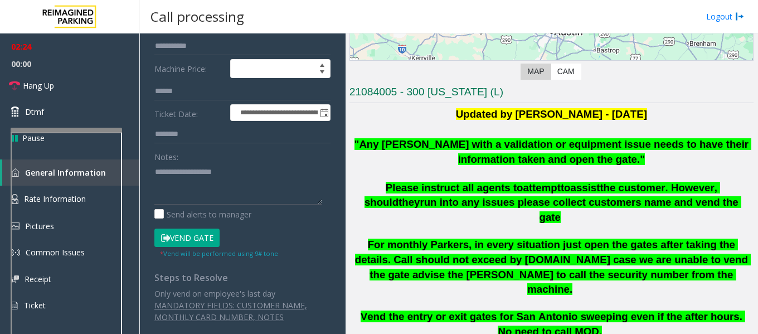
type input "*******"
click at [196, 237] on button "Vend Gate" at bounding box center [186, 237] width 65 height 19
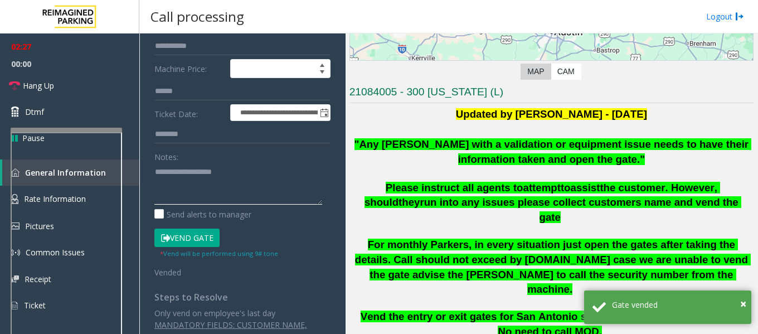
click at [186, 176] on textarea at bounding box center [238, 184] width 168 height 42
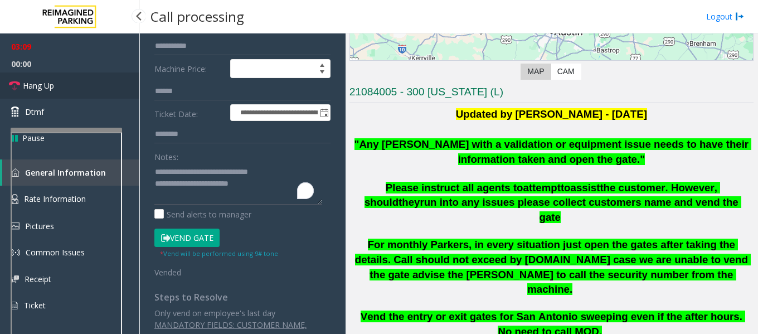
click at [39, 84] on span "Hang Up" at bounding box center [38, 86] width 31 height 12
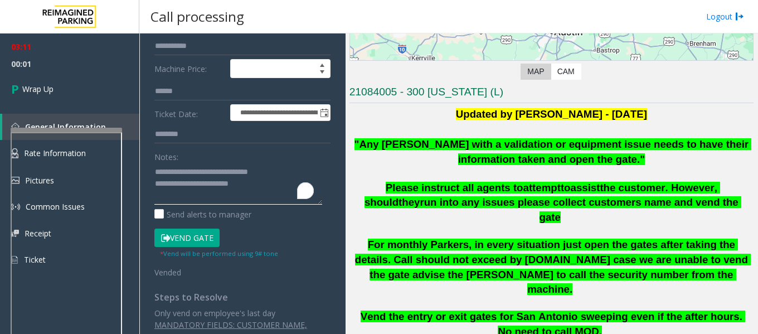
click at [252, 180] on textarea "To enrich screen reader interactions, please activate Accessibility in Grammarl…" at bounding box center [238, 184] width 168 height 42
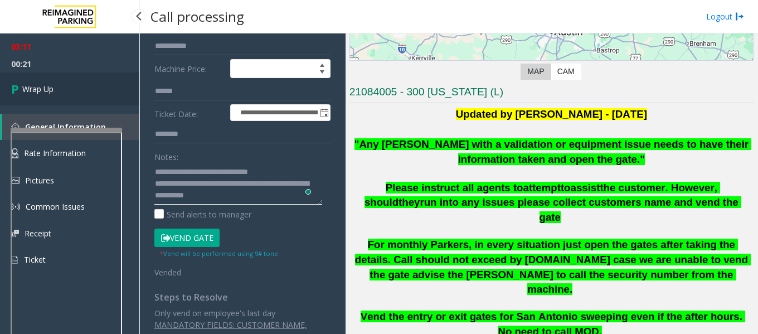
type textarea "**********"
click at [26, 86] on span "Wrap Up" at bounding box center [37, 89] width 31 height 12
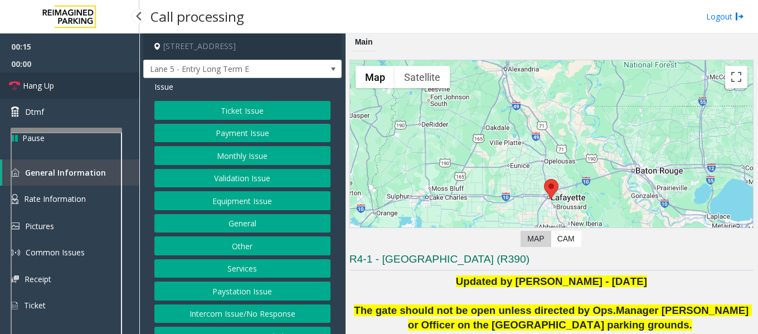
click at [86, 87] on link "Hang Up" at bounding box center [69, 85] width 139 height 26
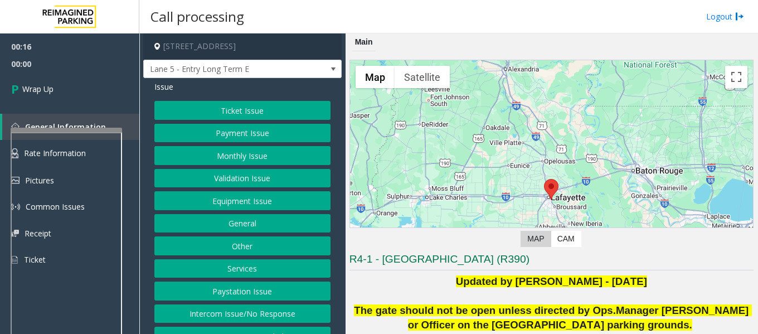
scroll to position [17, 0]
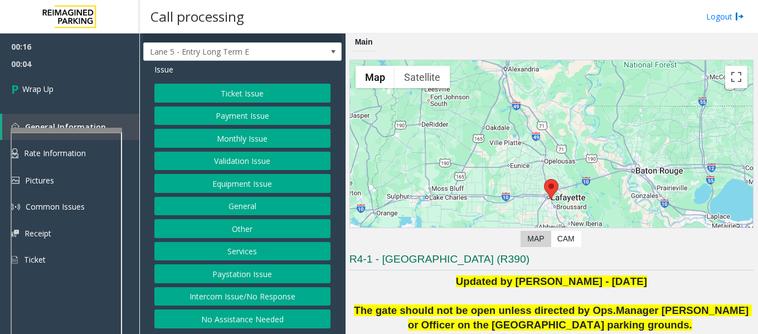
click at [256, 298] on button "Intercom Issue/No Response" at bounding box center [242, 296] width 176 height 19
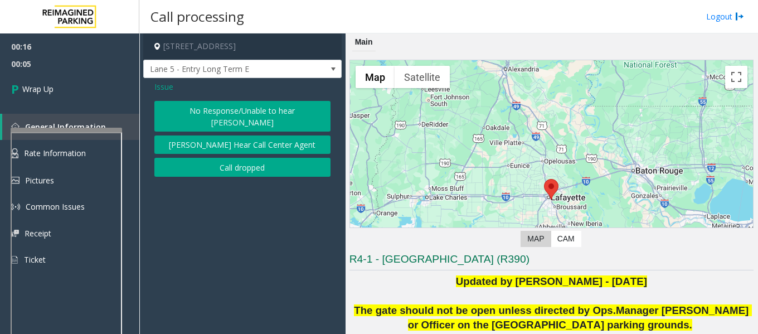
scroll to position [0, 0]
click at [244, 107] on button "No Response/Unable to hear [PERSON_NAME]" at bounding box center [242, 116] width 176 height 31
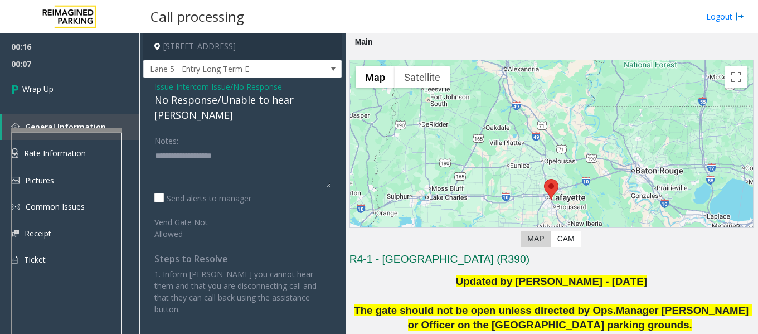
click at [203, 96] on div "No Response/Unable to hear [PERSON_NAME]" at bounding box center [242, 108] width 176 height 30
click at [201, 100] on div "No Response/Unable to hear [PERSON_NAME]" at bounding box center [242, 108] width 176 height 30
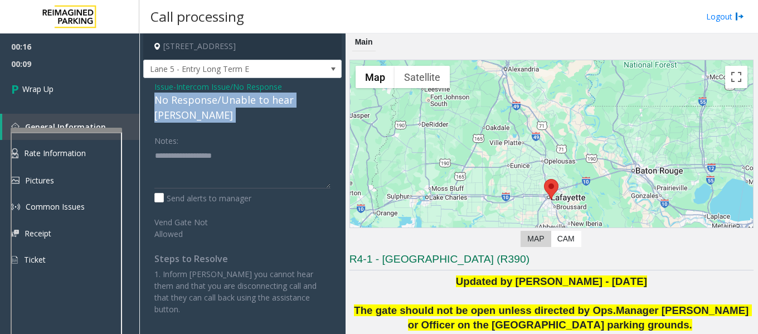
click at [201, 100] on div "No Response/Unable to hear [PERSON_NAME]" at bounding box center [242, 108] width 176 height 30
copy div "No Response/Unable to hear [PERSON_NAME]"
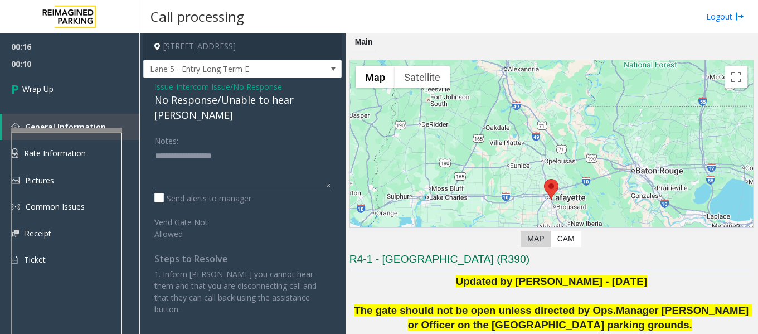
click at [179, 147] on textarea at bounding box center [242, 168] width 176 height 42
paste textarea "**********"
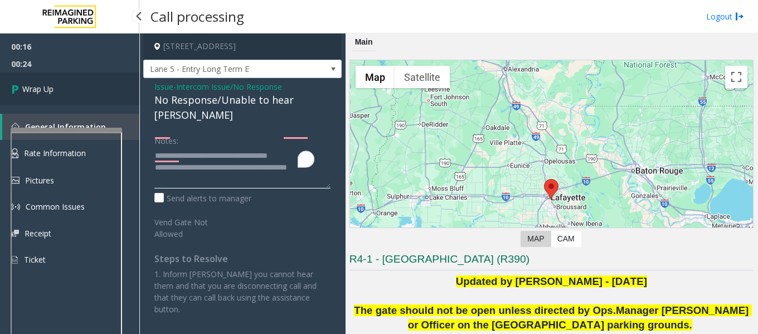
type textarea "**********"
click at [46, 88] on span "Wrap Up" at bounding box center [37, 89] width 31 height 12
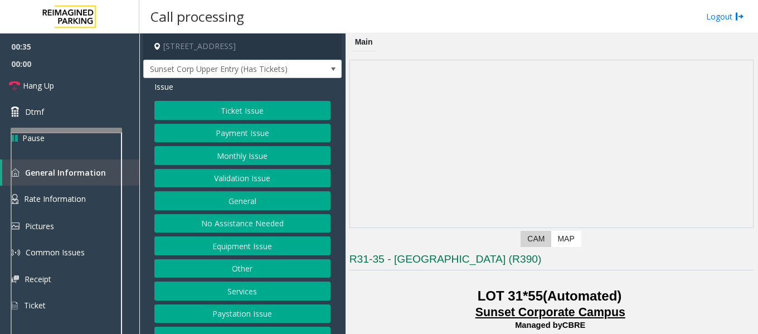
scroll to position [27, 0]
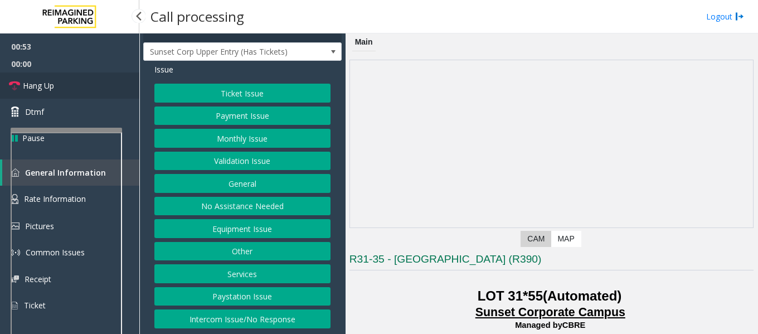
click at [41, 86] on span "Hang Up" at bounding box center [38, 86] width 31 height 12
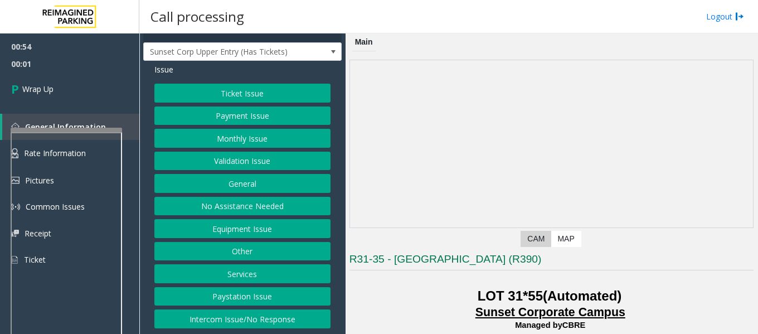
click at [246, 318] on button "Intercom Issue/No Response" at bounding box center [242, 318] width 176 height 19
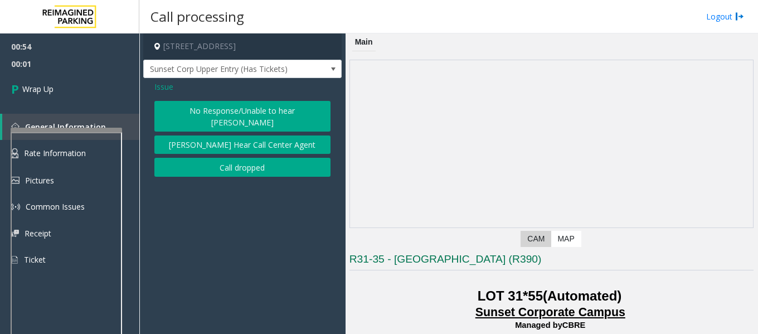
scroll to position [0, 0]
click at [264, 112] on button "No Response/Unable to hear [PERSON_NAME]" at bounding box center [242, 116] width 176 height 31
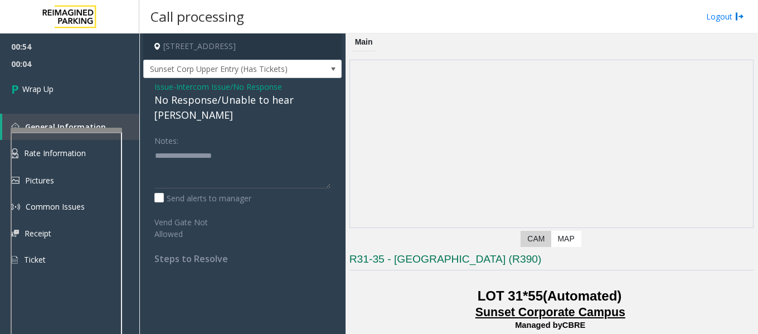
click at [192, 99] on div "No Response/Unable to hear [PERSON_NAME]" at bounding box center [242, 108] width 176 height 30
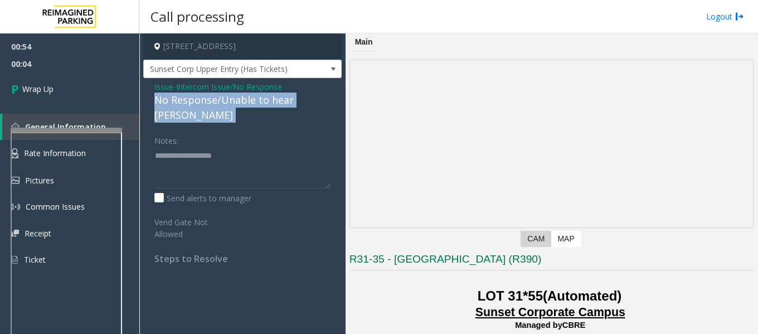
click at [192, 99] on div "No Response/Unable to hear [PERSON_NAME]" at bounding box center [242, 108] width 176 height 30
copy div "No Response/Unable to hear [PERSON_NAME]"
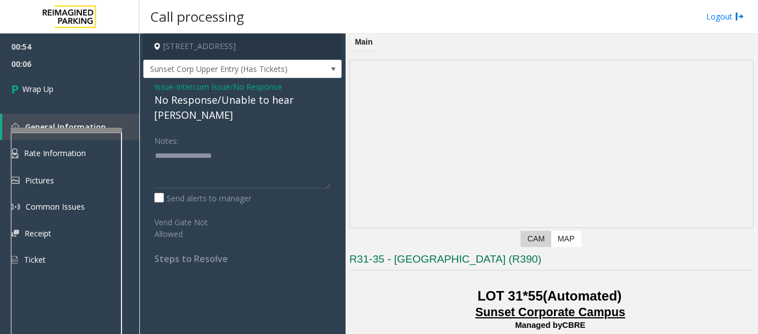
click at [185, 131] on div "Notes:" at bounding box center [242, 159] width 176 height 57
click at [167, 147] on textarea "To enrich screen reader interactions, please activate Accessibility in Grammarl…" at bounding box center [242, 168] width 176 height 42
paste textarea "**********"
click at [192, 154] on textarea "To enrich screen reader interactions, please activate Accessibility in Grammarl…" at bounding box center [242, 168] width 176 height 42
paste textarea "**********"
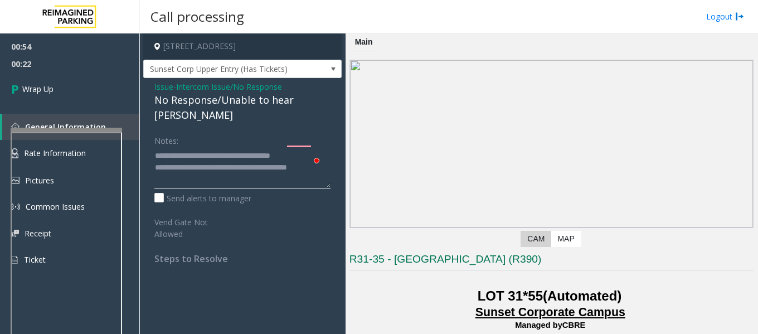
scroll to position [8, 0]
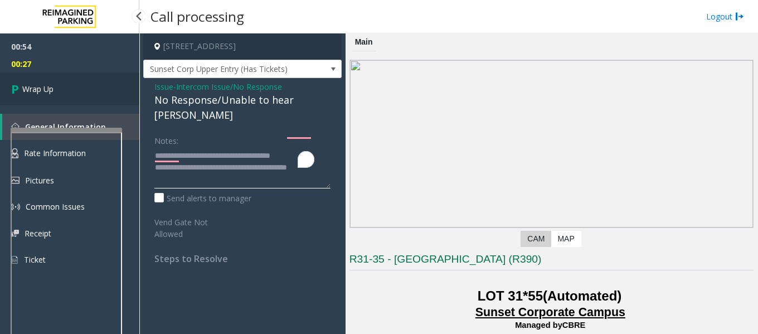
type textarea "**********"
click at [38, 88] on span "Wrap Up" at bounding box center [37, 89] width 31 height 12
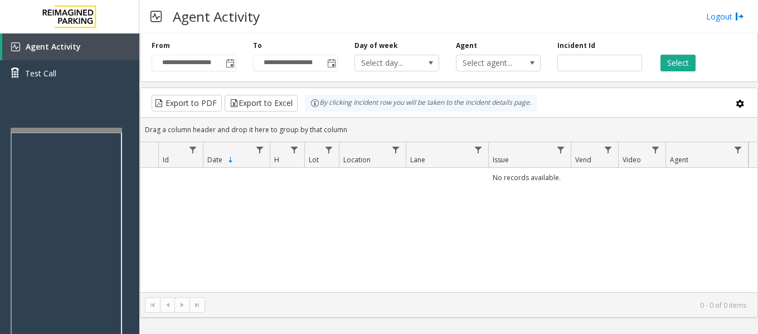
click at [216, 219] on div "No records available." at bounding box center [448, 237] width 617 height 139
click at [246, 208] on div "No records available." at bounding box center [448, 237] width 617 height 139
click at [203, 254] on div "No records available." at bounding box center [448, 237] width 617 height 139
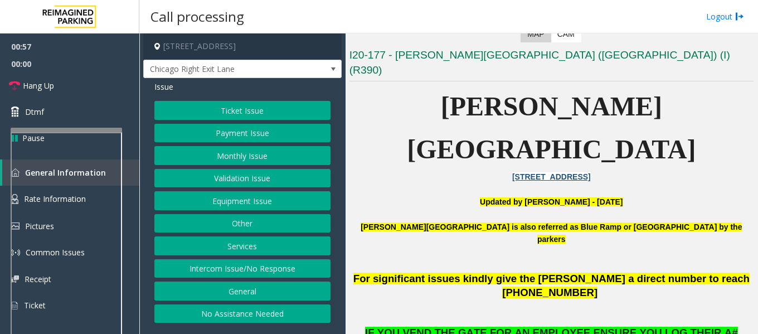
scroll to position [223, 0]
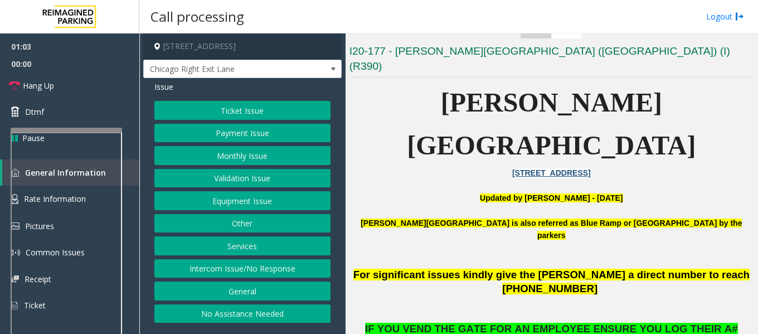
click at [259, 158] on button "Monthly Issue" at bounding box center [242, 155] width 176 height 19
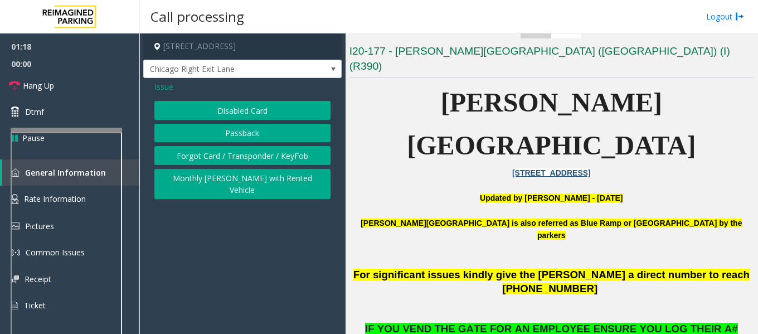
click at [255, 115] on button "Disabled Card" at bounding box center [242, 110] width 176 height 19
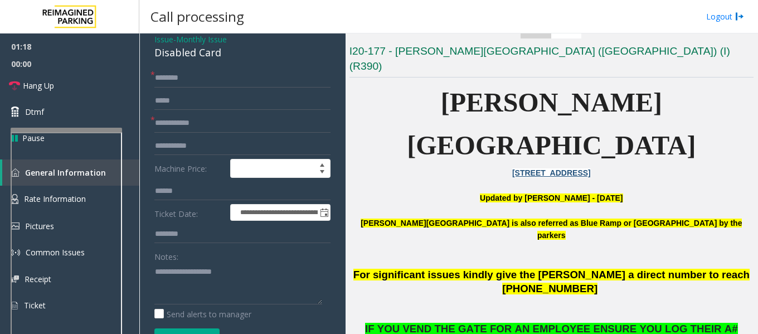
scroll to position [111, 0]
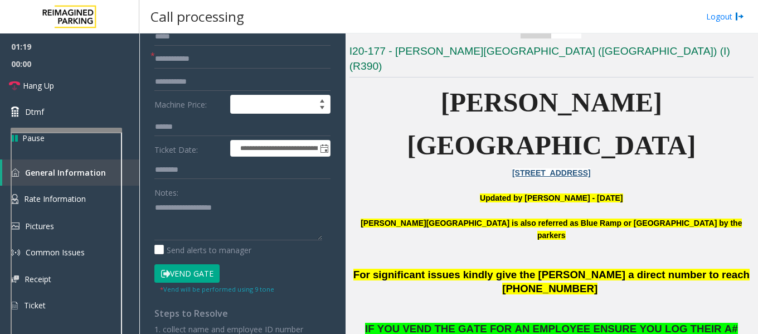
click at [179, 275] on button "Vend Gate" at bounding box center [186, 273] width 65 height 19
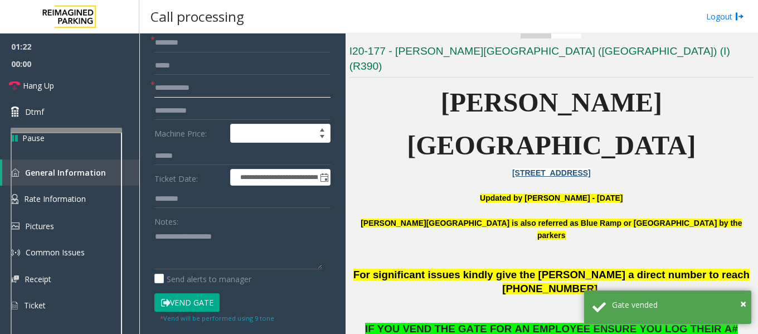
click at [197, 91] on input "text" at bounding box center [242, 88] width 176 height 19
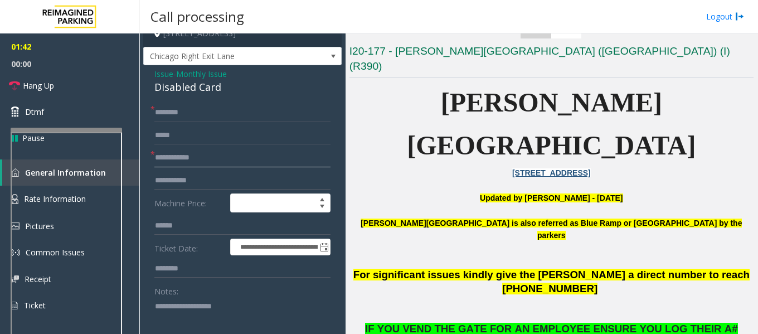
scroll to position [0, 0]
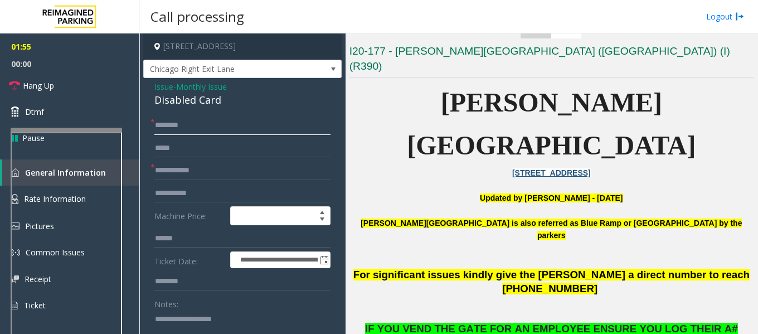
click at [234, 125] on input "text" at bounding box center [242, 125] width 176 height 19
click at [205, 168] on input "text" at bounding box center [242, 170] width 176 height 19
paste input "*******"
type input "*******"
click at [200, 125] on input "text" at bounding box center [242, 125] width 176 height 19
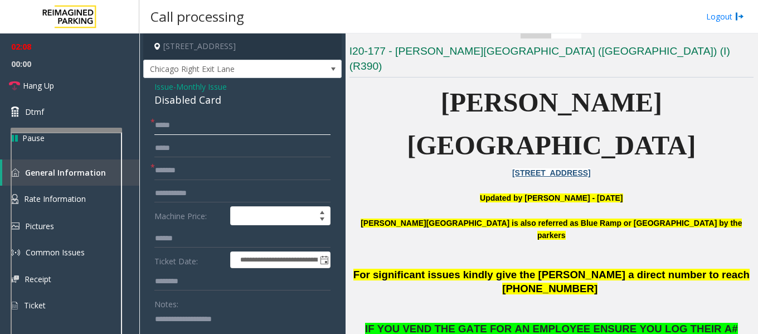
type input "*****"
click at [179, 307] on div "Notes:" at bounding box center [242, 322] width 176 height 57
click at [187, 301] on div "Notes:" at bounding box center [242, 322] width 176 height 57
click at [171, 311] on textarea "To enrich screen reader interactions, please activate Accessibility in Grammarl…" at bounding box center [238, 331] width 168 height 42
click at [40, 85] on span "Hang Up" at bounding box center [38, 86] width 31 height 12
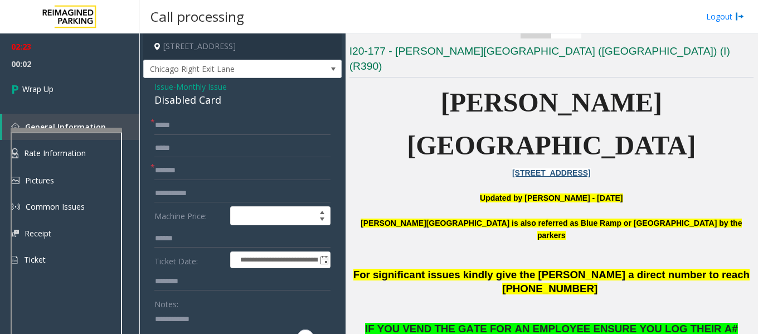
click at [209, 322] on textarea "To enrich screen reader interactions, please activate Accessibility in Grammarl…" at bounding box center [238, 331] width 168 height 42
click at [255, 323] on textarea "To enrich screen reader interactions, please activate Accessibility in Grammarl…" at bounding box center [238, 331] width 168 height 42
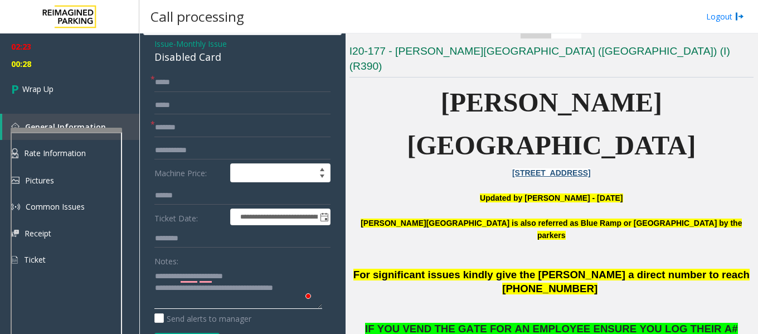
scroll to position [58, 0]
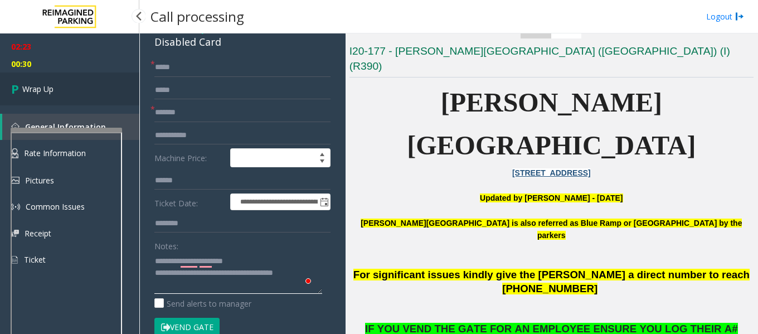
type textarea "**********"
click at [45, 88] on span "Wrap Up" at bounding box center [37, 89] width 31 height 12
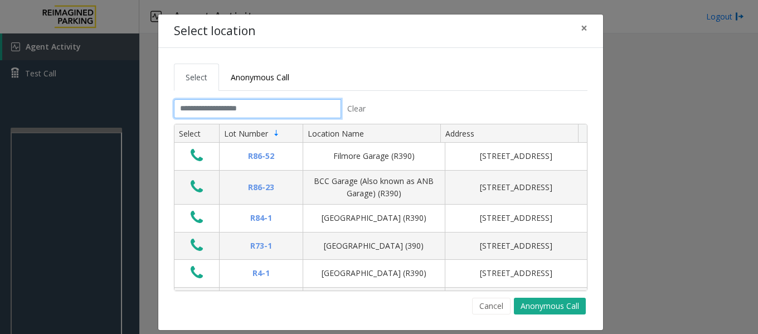
click at [247, 109] on input "text" at bounding box center [257, 108] width 167 height 19
click at [221, 110] on input "text" at bounding box center [257, 108] width 167 height 19
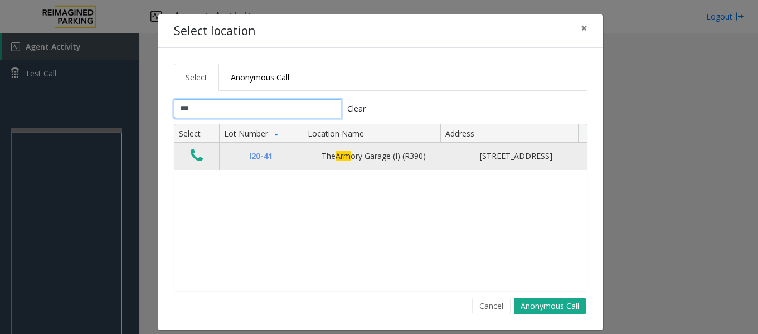
type input "***"
click at [191, 158] on icon "Data table" at bounding box center [197, 156] width 12 height 16
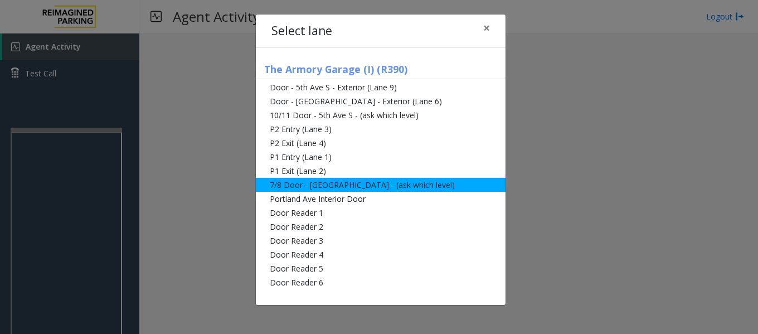
click at [358, 184] on li "7/8 Door - [GEOGRAPHIC_DATA] - (ask which level)" at bounding box center [381, 185] width 250 height 14
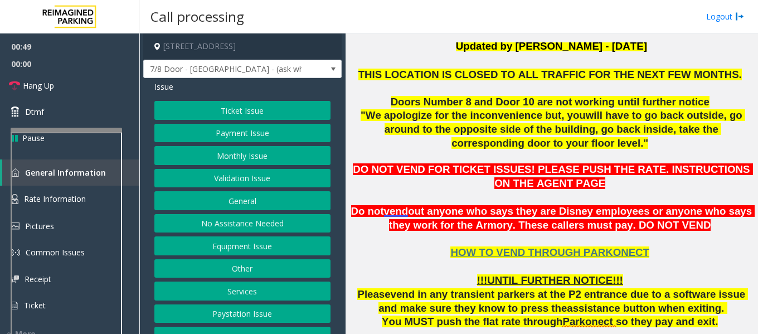
scroll to position [279, 0]
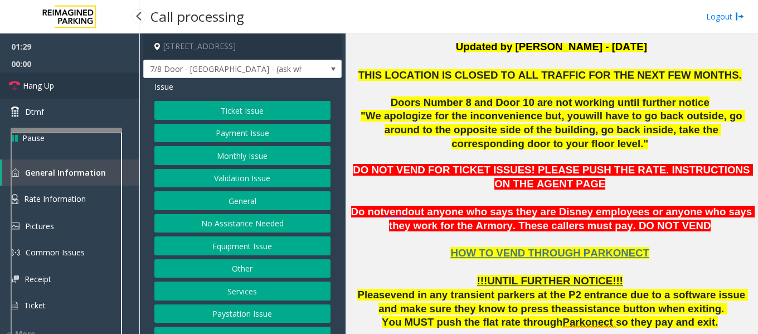
click at [31, 82] on span "Hang Up" at bounding box center [38, 86] width 31 height 12
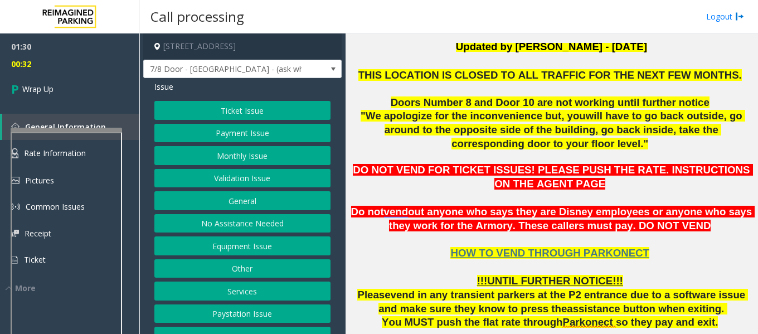
click at [247, 110] on button "Ticket Issue" at bounding box center [242, 110] width 176 height 19
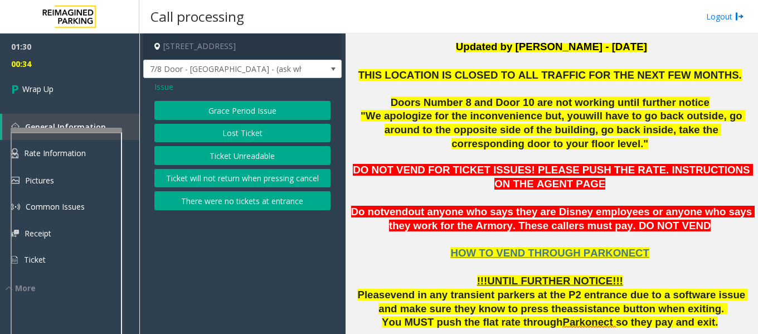
click at [247, 157] on button "Ticket Unreadable" at bounding box center [242, 155] width 176 height 19
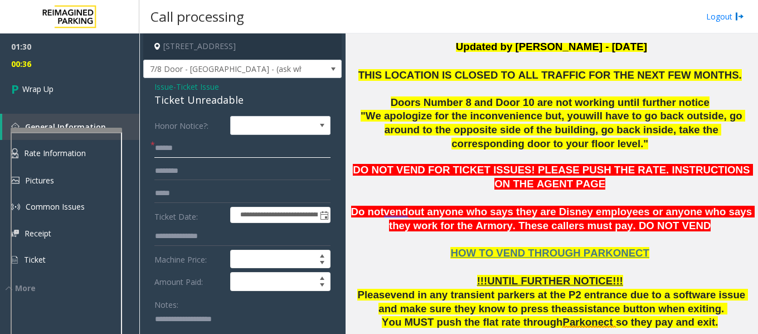
click at [191, 152] on input "text" at bounding box center [242, 148] width 176 height 19
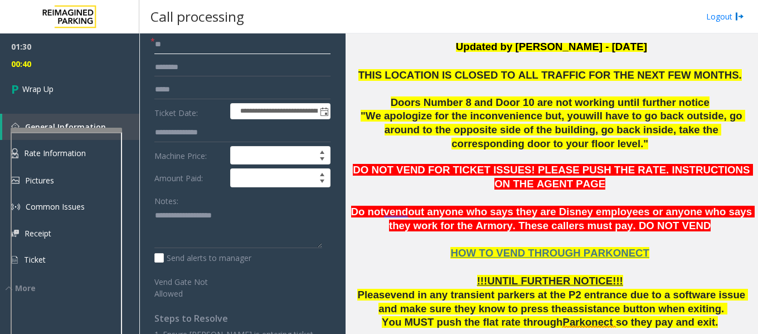
scroll to position [111, 0]
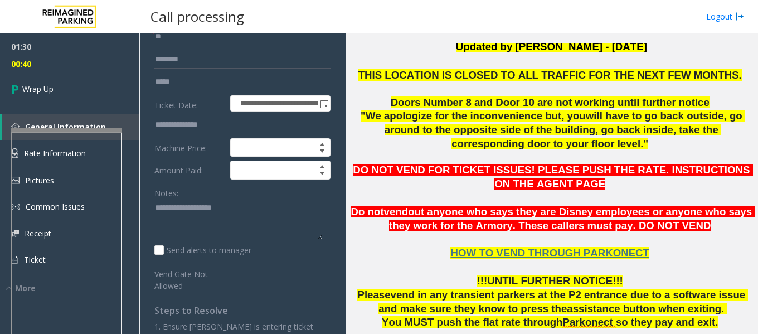
type input "**"
click at [181, 210] on textarea "To enrich screen reader interactions, please activate Accessibility in Grammarl…" at bounding box center [238, 220] width 168 height 42
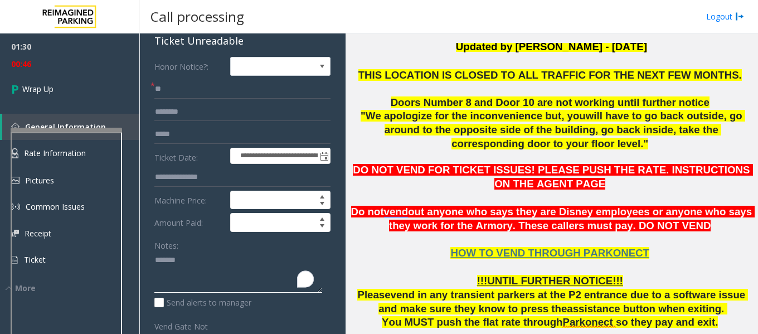
scroll to position [0, 0]
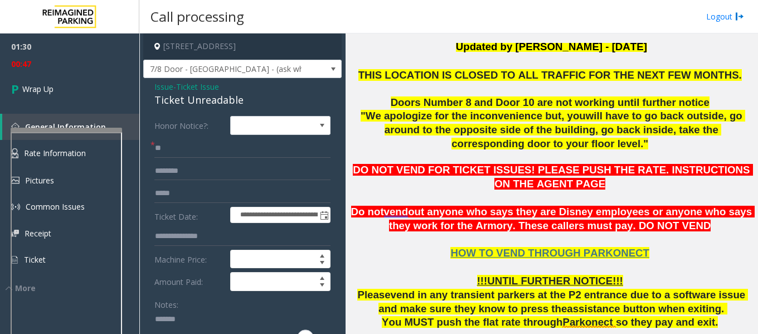
type textarea "******"
click at [168, 101] on div "Ticket Unreadable" at bounding box center [242, 100] width 176 height 15
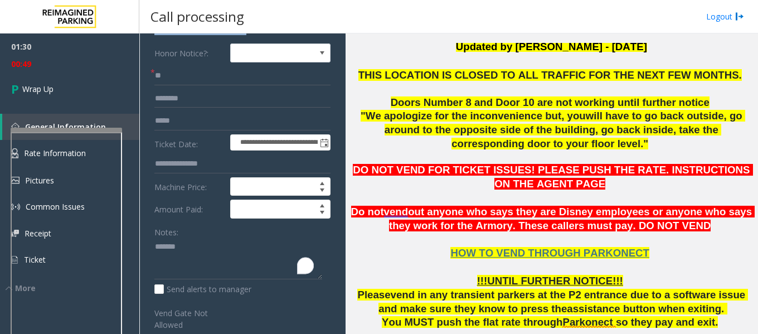
scroll to position [111, 0]
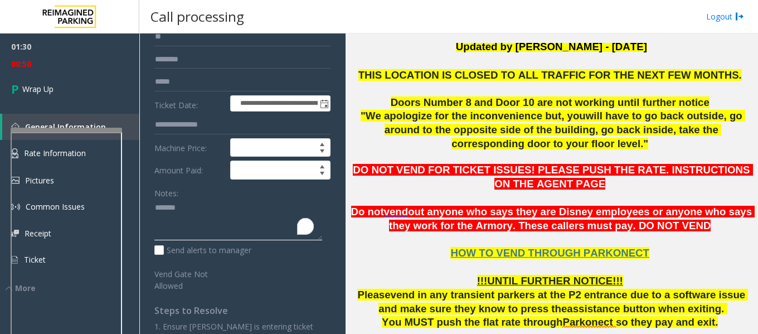
click at [193, 208] on textarea "To enrich screen reader interactions, please activate Accessibility in Grammarl…" at bounding box center [238, 220] width 168 height 42
paste textarea "**********"
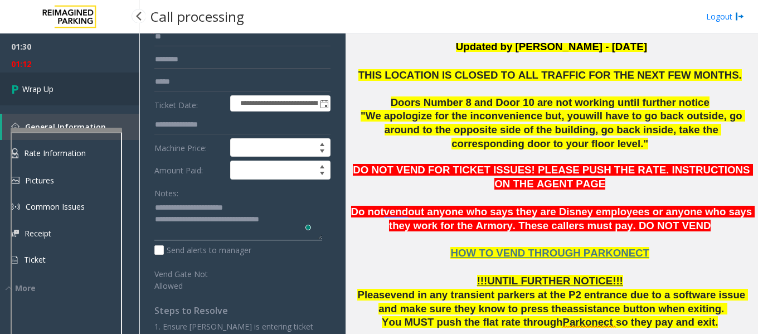
type textarea "**********"
click at [41, 88] on span "Wrap Up" at bounding box center [37, 89] width 31 height 12
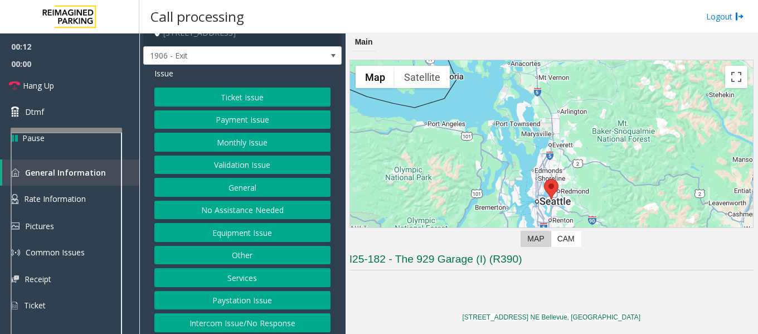
scroll to position [17, 0]
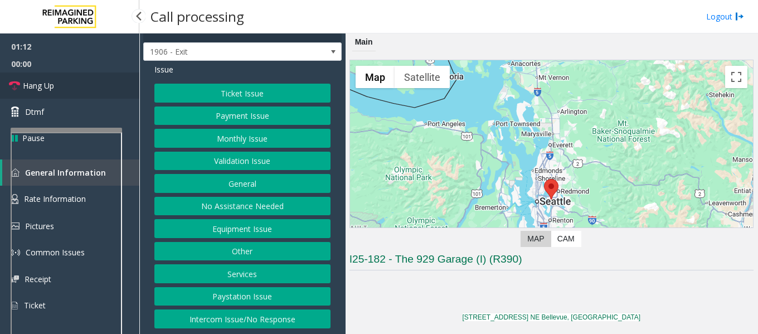
click at [41, 82] on span "Hang Up" at bounding box center [38, 86] width 31 height 12
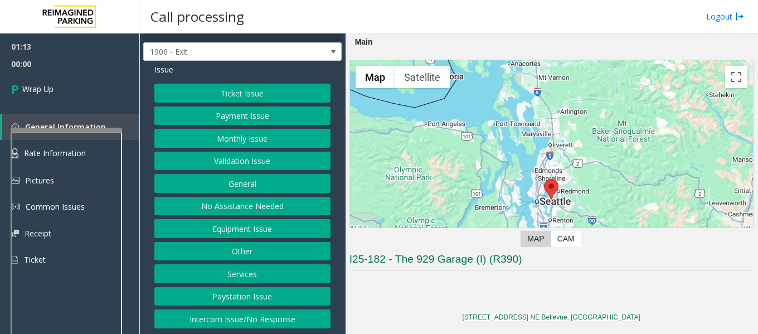
click at [235, 320] on button "Intercom Issue/No Response" at bounding box center [242, 318] width 176 height 19
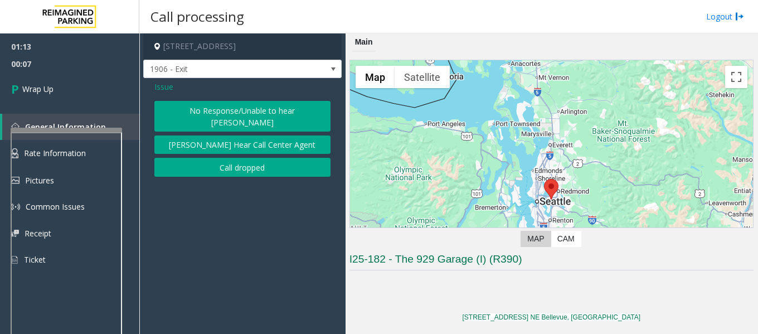
click at [250, 110] on button "No Response/Unable to hear [PERSON_NAME]" at bounding box center [242, 116] width 176 height 31
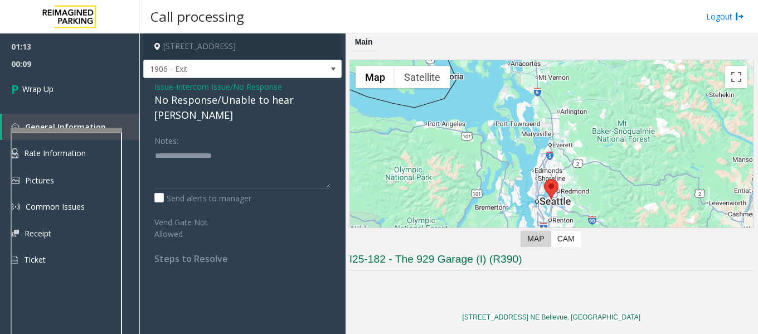
click at [202, 99] on div "No Response/Unable to hear [PERSON_NAME]" at bounding box center [242, 108] width 176 height 30
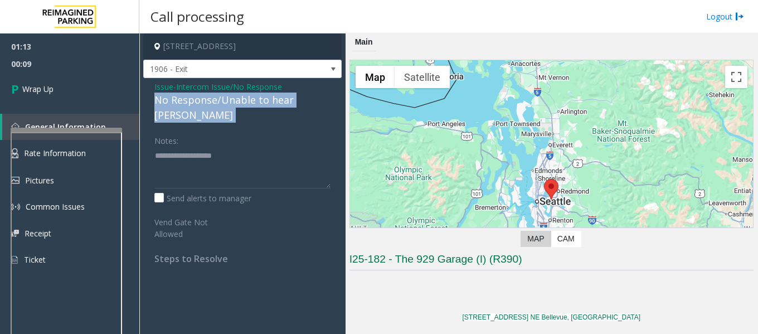
click at [202, 99] on div "No Response/Unable to hear [PERSON_NAME]" at bounding box center [242, 108] width 176 height 30
copy div "No Response/Unable to hear [PERSON_NAME]"
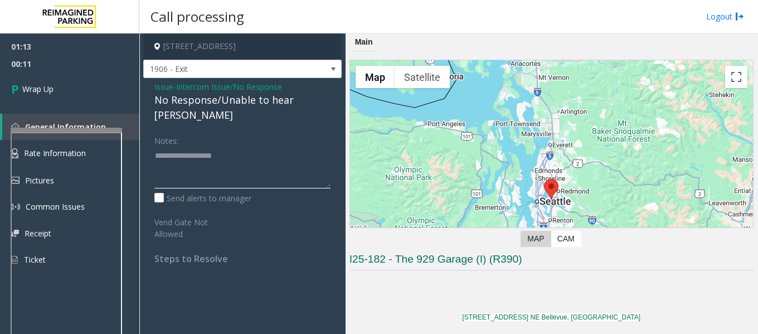
click at [177, 147] on textarea at bounding box center [242, 168] width 176 height 42
paste textarea "**********"
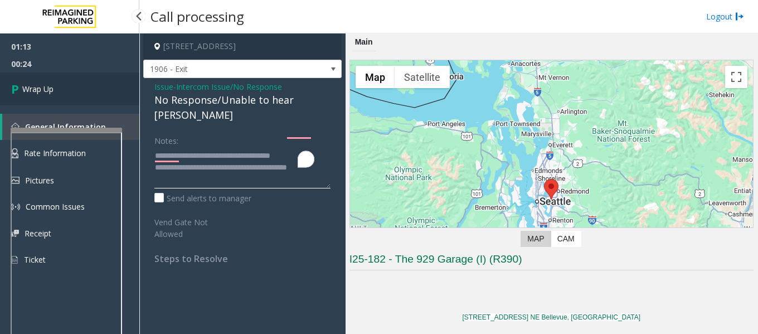
type textarea "**********"
click at [36, 91] on span "Wrap Up" at bounding box center [37, 89] width 31 height 12
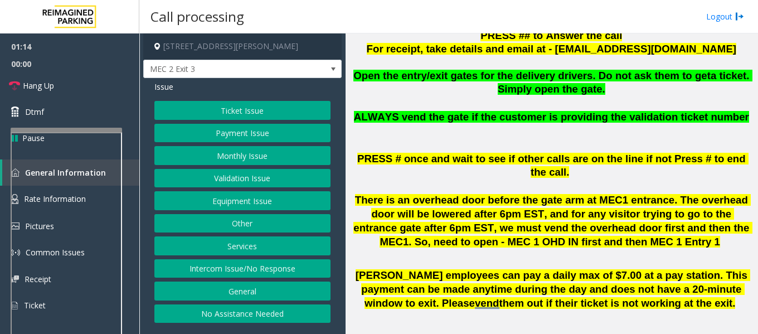
scroll to position [334, 0]
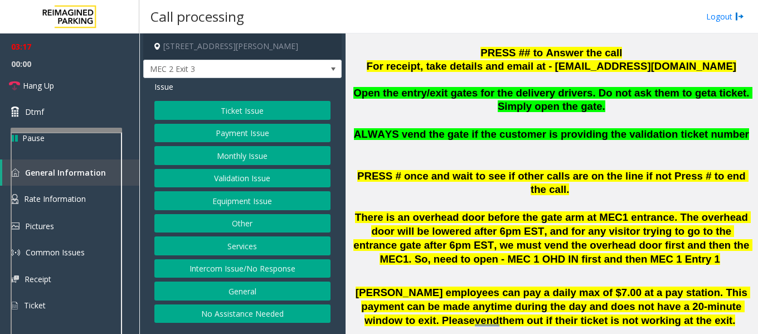
click at [251, 178] on button "Validation Issue" at bounding box center [242, 178] width 176 height 19
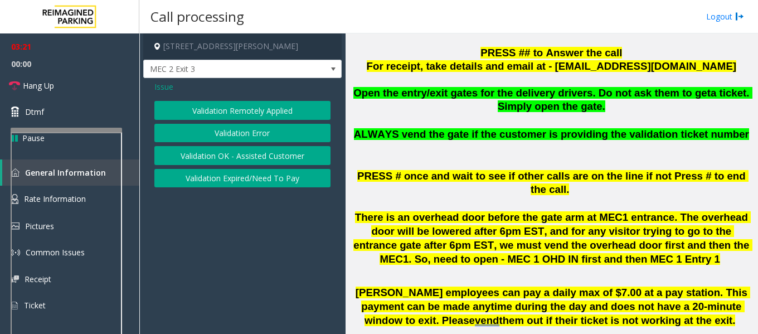
click at [240, 180] on button "Validation Expired/Need To Pay" at bounding box center [242, 178] width 176 height 19
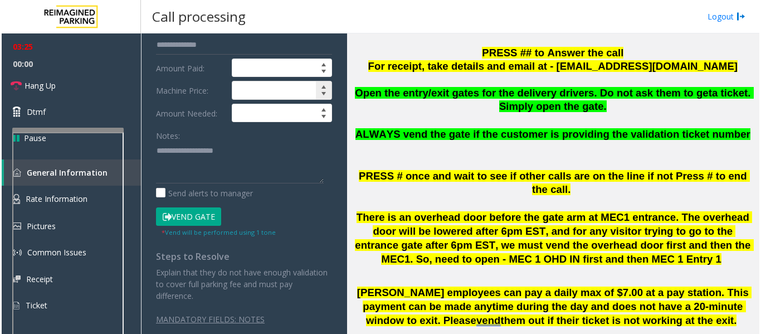
scroll to position [182, 0]
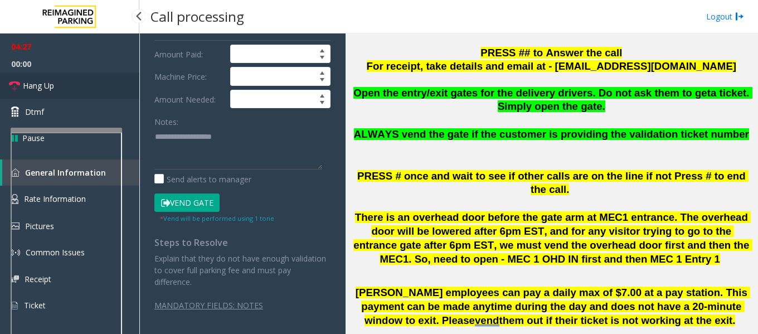
click at [9, 84] on icon at bounding box center [14, 85] width 11 height 11
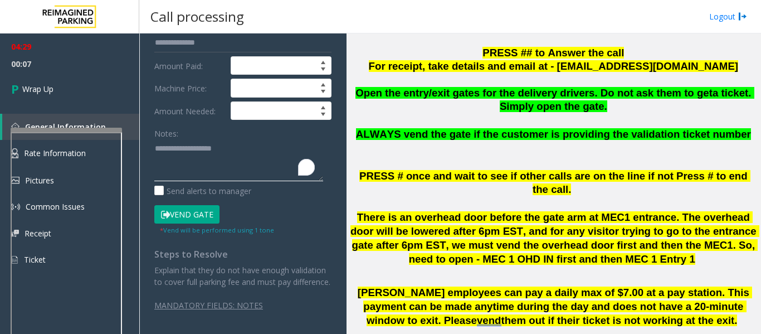
click at [202, 139] on textarea "To enrich screen reader interactions, please activate Accessibility in Grammarl…" at bounding box center [238, 160] width 169 height 42
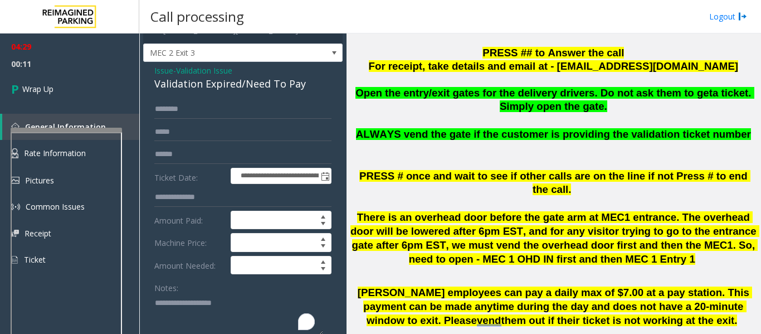
scroll to position [15, 0]
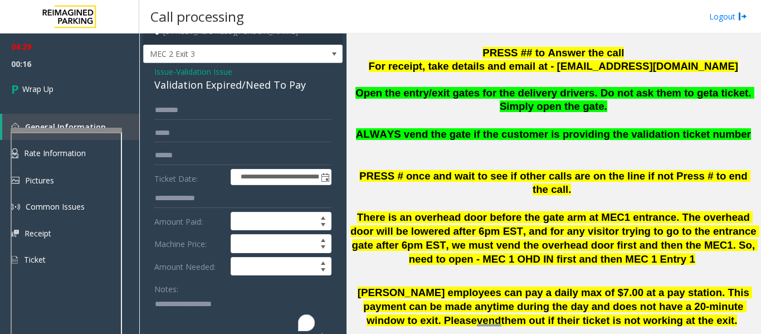
click at [212, 72] on span "Validation Issue" at bounding box center [204, 72] width 56 height 12
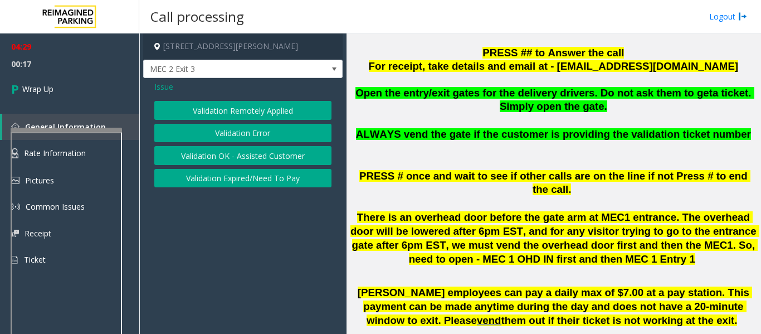
scroll to position [0, 0]
click at [166, 87] on span "Issue" at bounding box center [163, 87] width 19 height 12
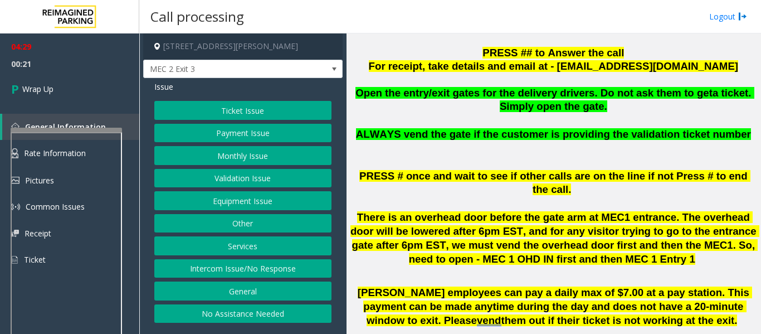
click at [255, 111] on button "Ticket Issue" at bounding box center [242, 110] width 177 height 19
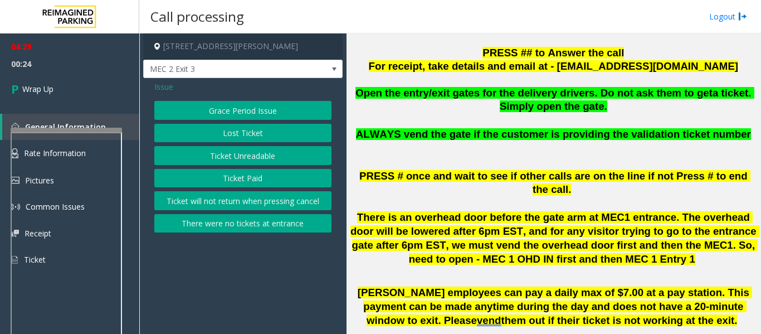
click at [262, 157] on button "Ticket Unreadable" at bounding box center [242, 155] width 177 height 19
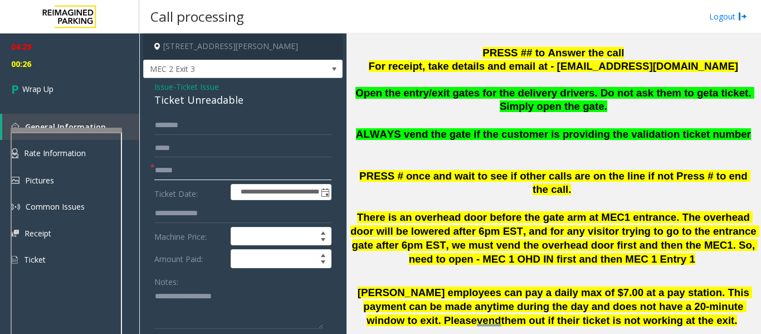
click at [167, 171] on input "text" at bounding box center [242, 170] width 177 height 19
type input "**"
click at [183, 301] on textarea at bounding box center [238, 309] width 169 height 42
click at [190, 100] on div "Ticket Unreadable" at bounding box center [242, 100] width 177 height 15
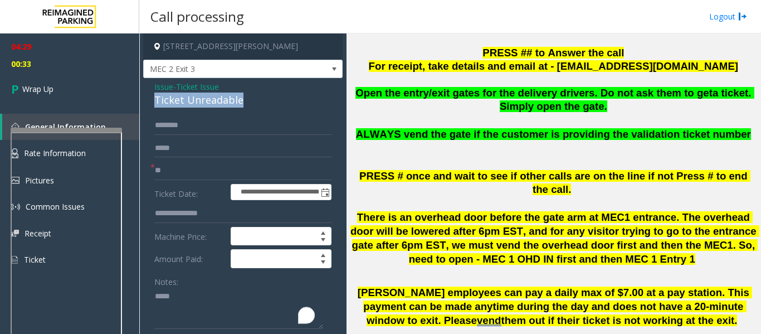
click at [190, 100] on div "Ticket Unreadable" at bounding box center [242, 100] width 177 height 15
copy div "Ticket Unreadable"
click at [186, 299] on textarea "To enrich screen reader interactions, please activate Accessibility in Grammarl…" at bounding box center [238, 309] width 169 height 42
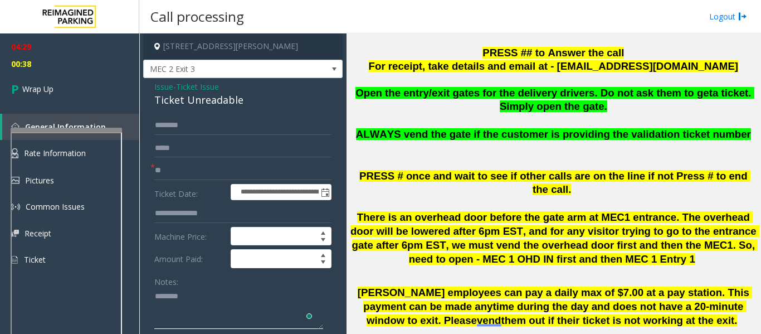
paste textarea "**********"
click at [266, 309] on textarea "To enrich screen reader interactions, please activate Accessibility in Grammarl…" at bounding box center [238, 309] width 169 height 42
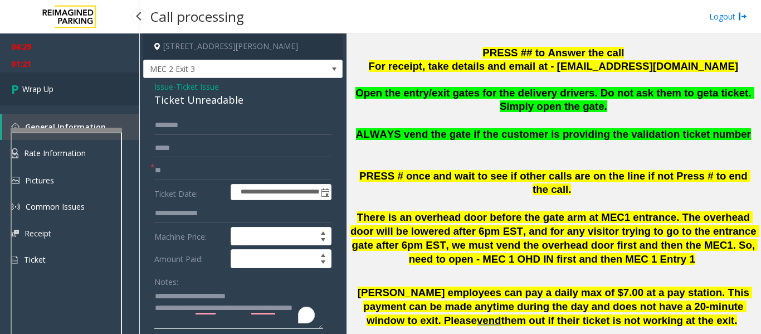
type textarea "**********"
click at [41, 90] on span "Wrap Up" at bounding box center [37, 89] width 31 height 12
